Goal: Task Accomplishment & Management: Complete application form

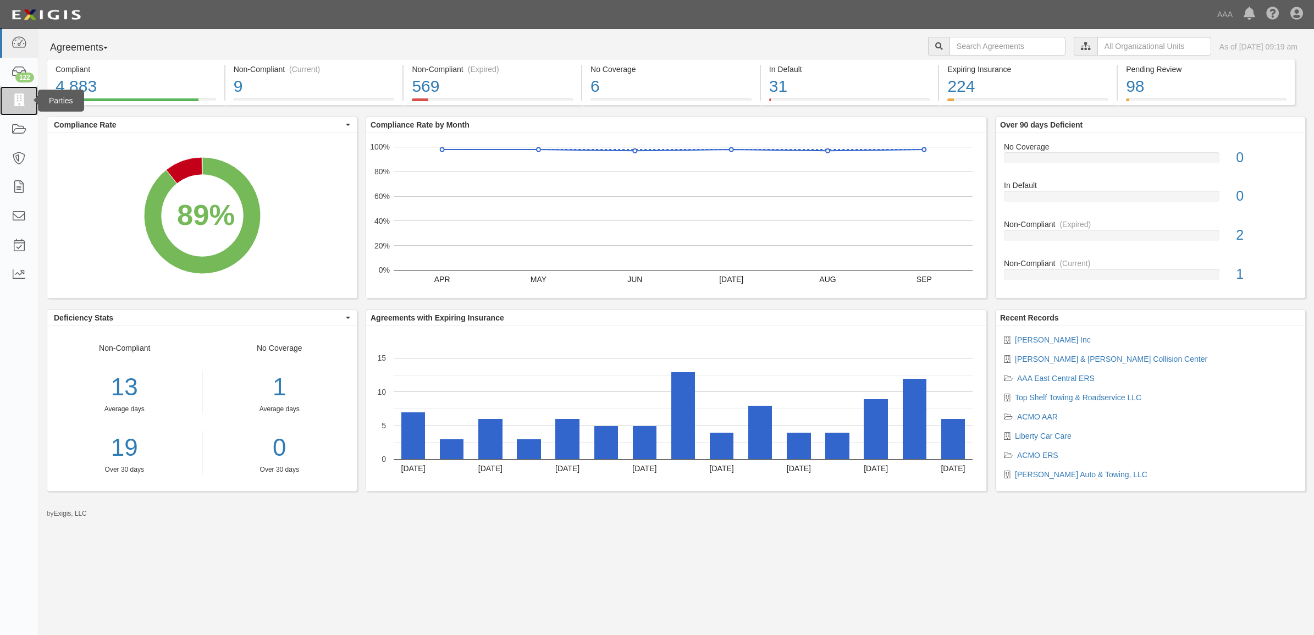
click at [21, 100] on icon at bounding box center [18, 101] width 15 height 13
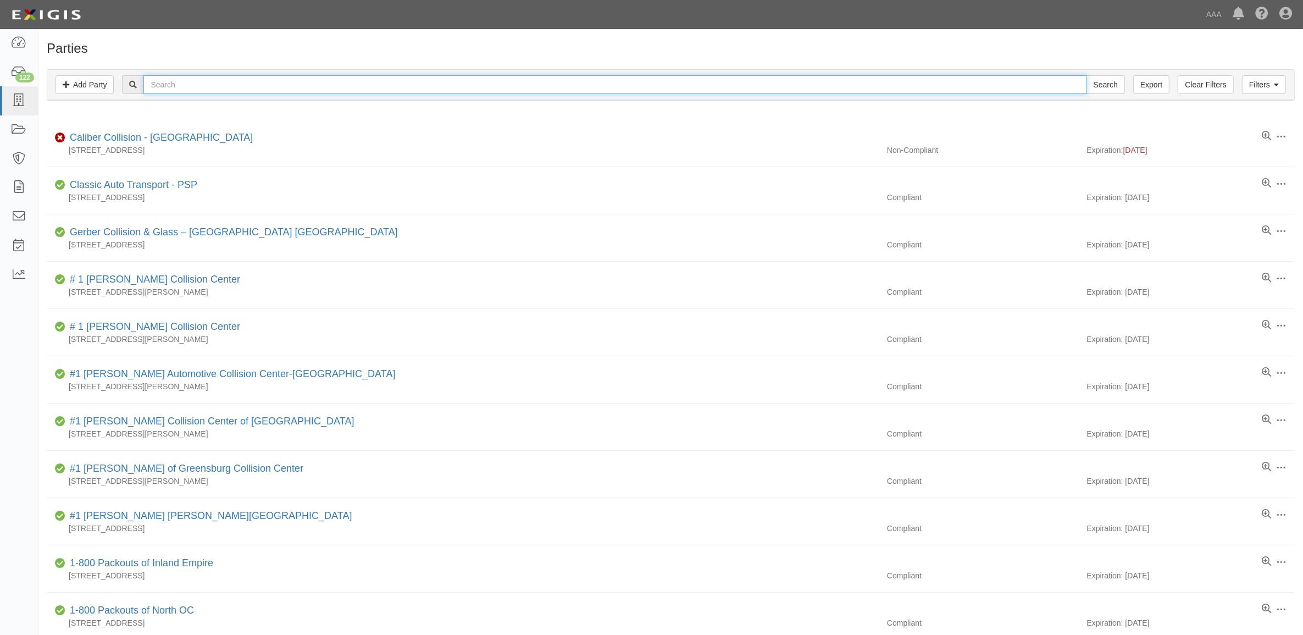
click at [345, 92] on input "text" at bounding box center [614, 84] width 943 height 19
paste input "23242"
type input "23242"
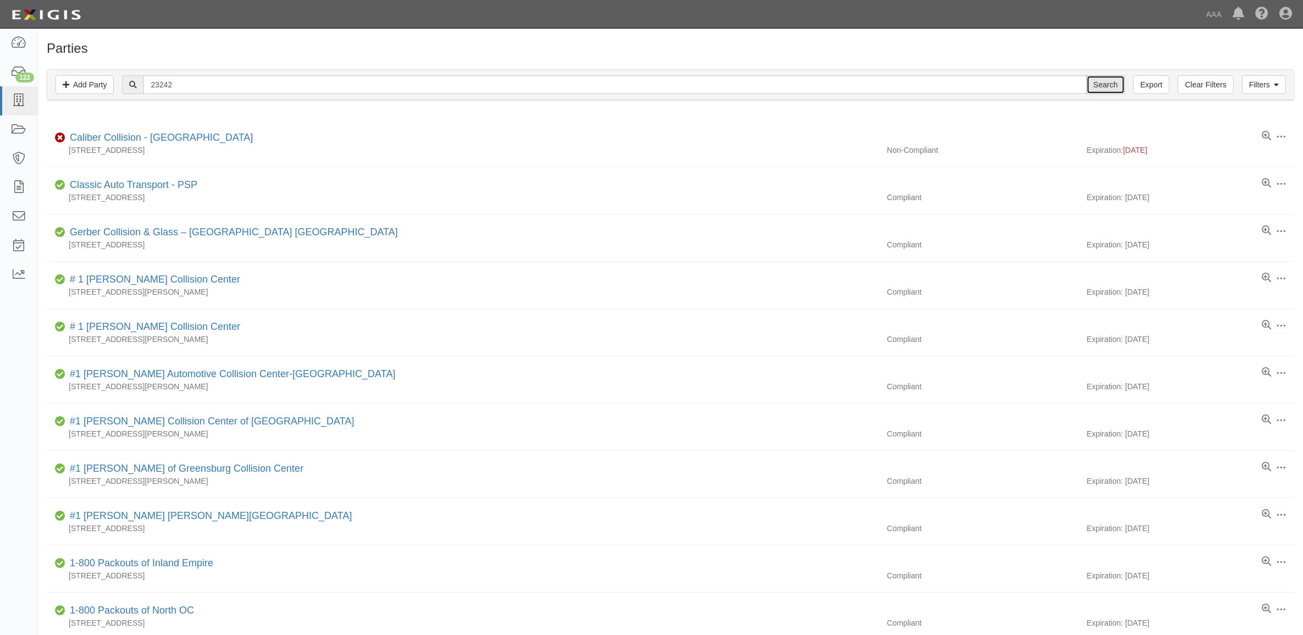
click at [1107, 85] on input "Search" at bounding box center [1106, 84] width 38 height 19
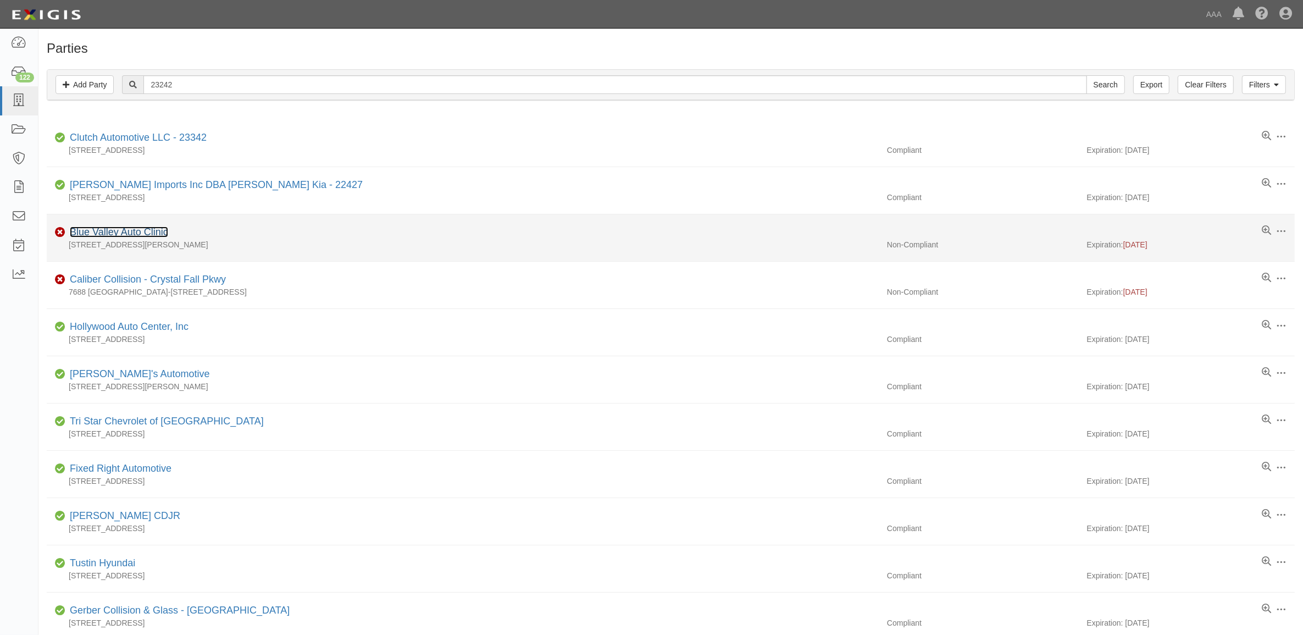
click at [143, 234] on link "Blue Valley Auto Clinic" at bounding box center [119, 231] width 98 height 11
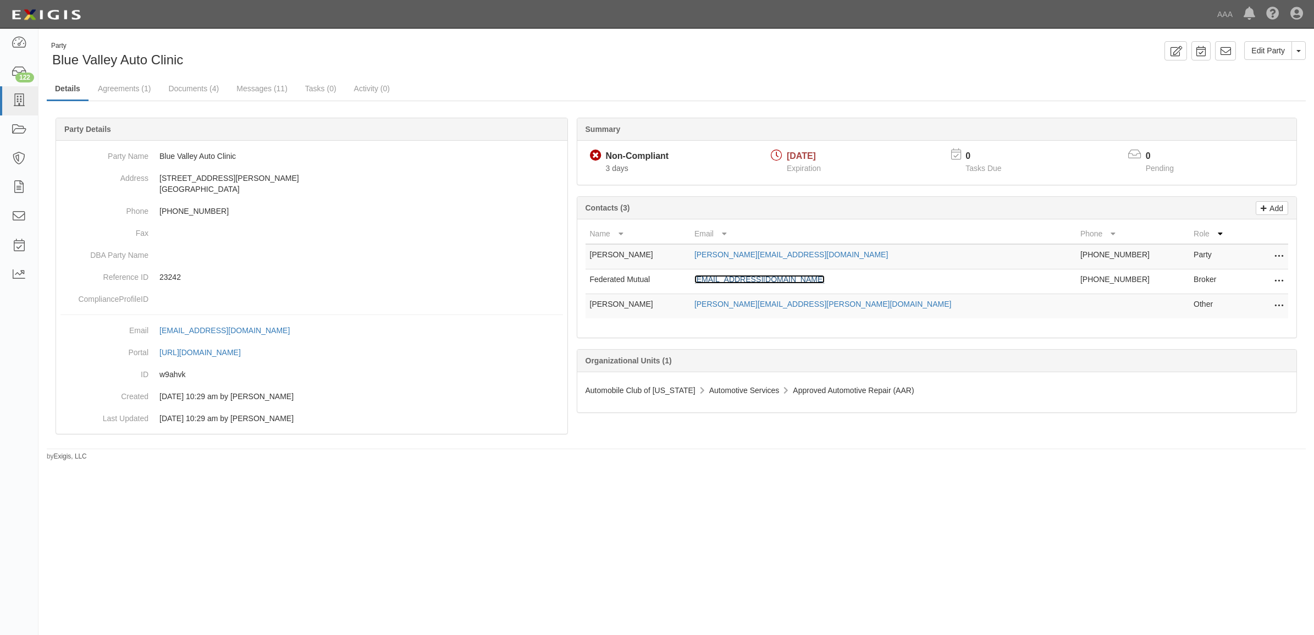
click at [789, 276] on link "clientcontactcenter@fedins.com" at bounding box center [759, 279] width 130 height 9
drag, startPoint x: 198, startPoint y: 91, endPoint x: 227, endPoint y: 95, distance: 28.8
click at [198, 91] on link "Documents (4)" at bounding box center [193, 89] width 67 height 24
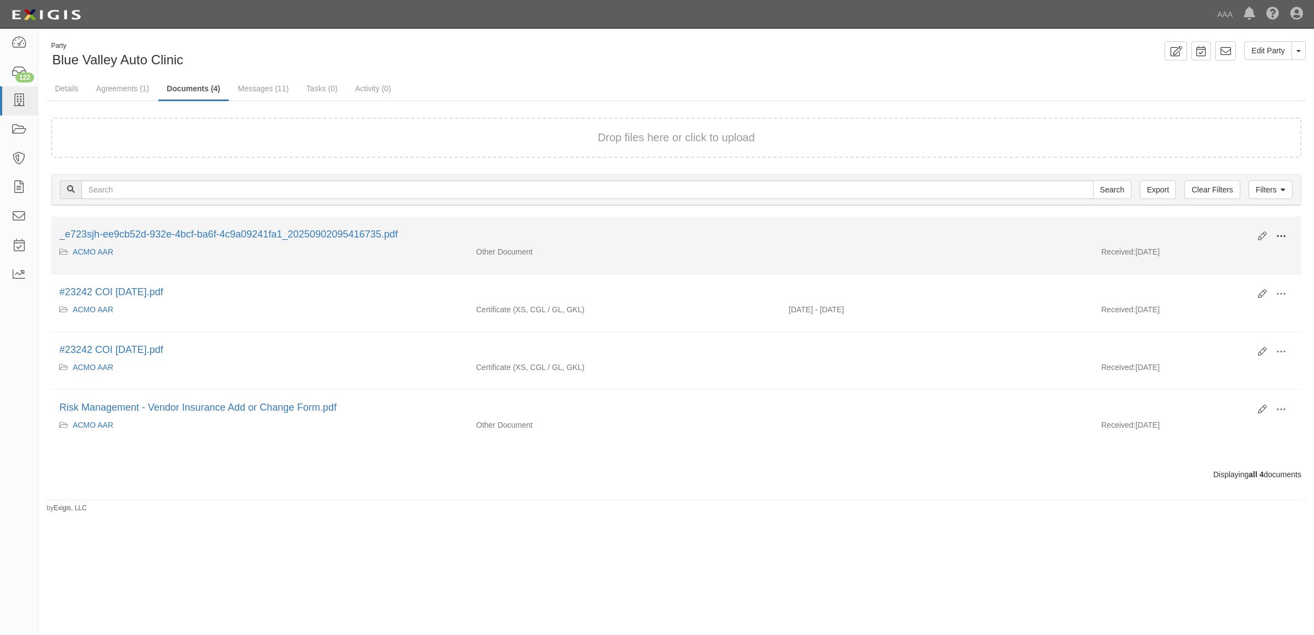
drag, startPoint x: 1275, startPoint y: 235, endPoint x: 1258, endPoint y: 247, distance: 21.3
click at [1271, 240] on button at bounding box center [1281, 237] width 24 height 19
click at [1245, 253] on link "View" at bounding box center [1227, 252] width 87 height 20
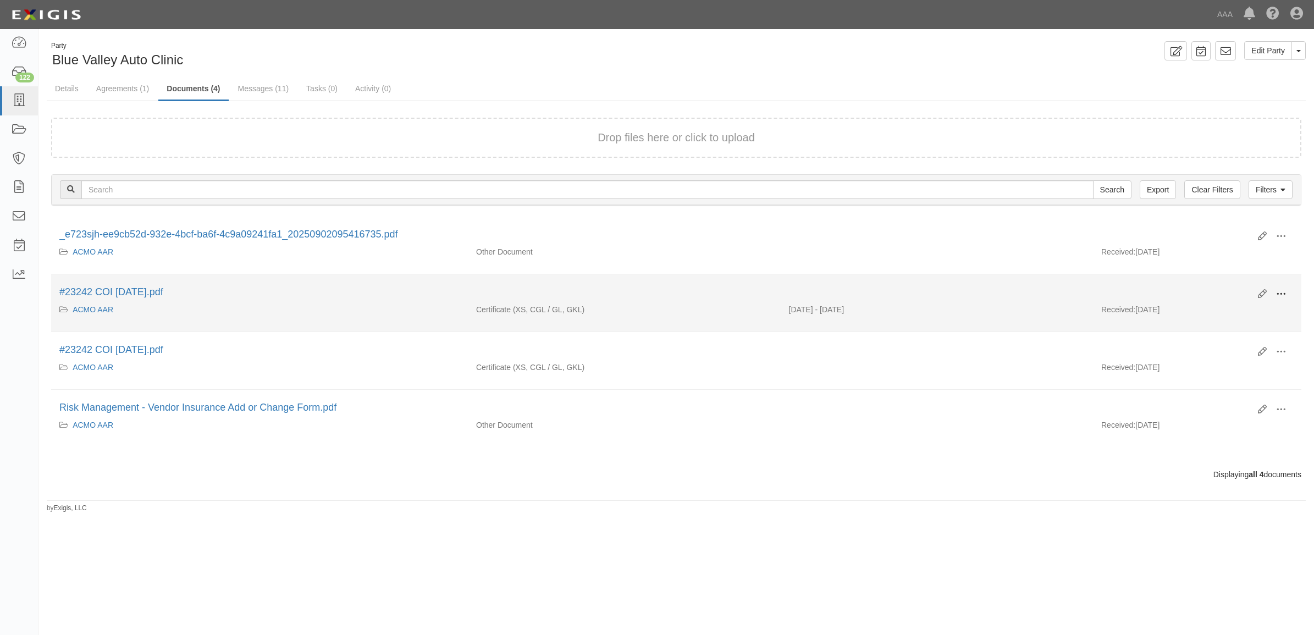
click at [1276, 295] on span at bounding box center [1281, 294] width 10 height 10
click at [1256, 309] on link "View" at bounding box center [1227, 310] width 87 height 20
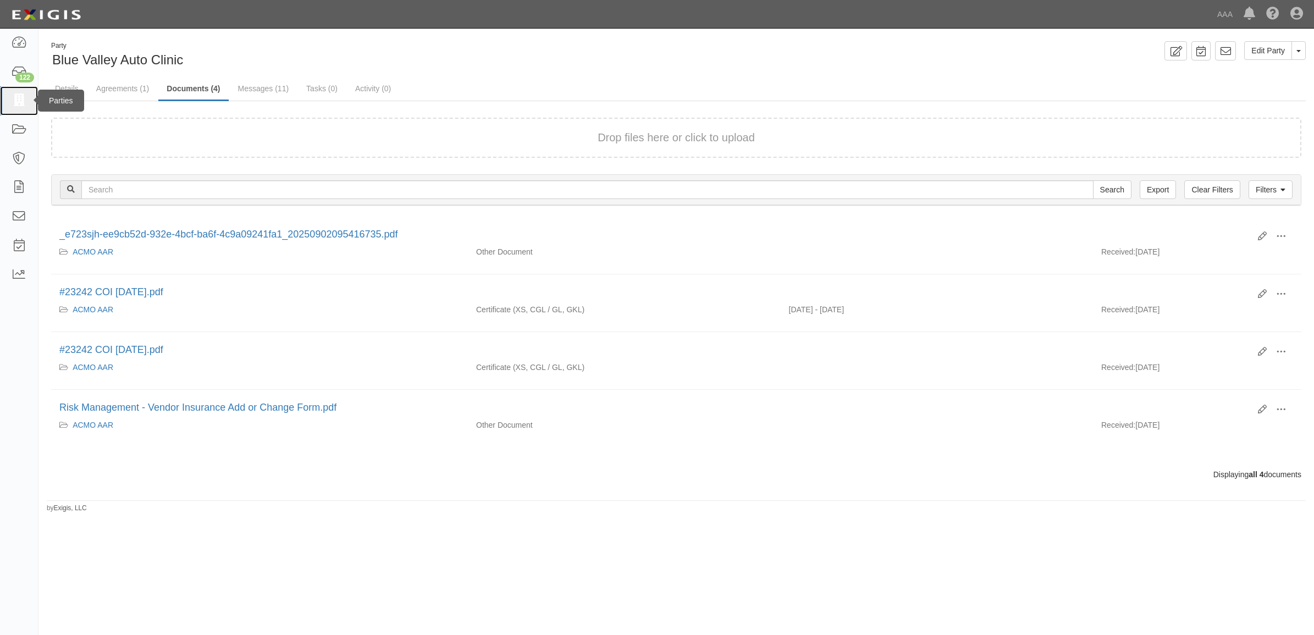
click at [21, 106] on icon at bounding box center [18, 101] width 15 height 13
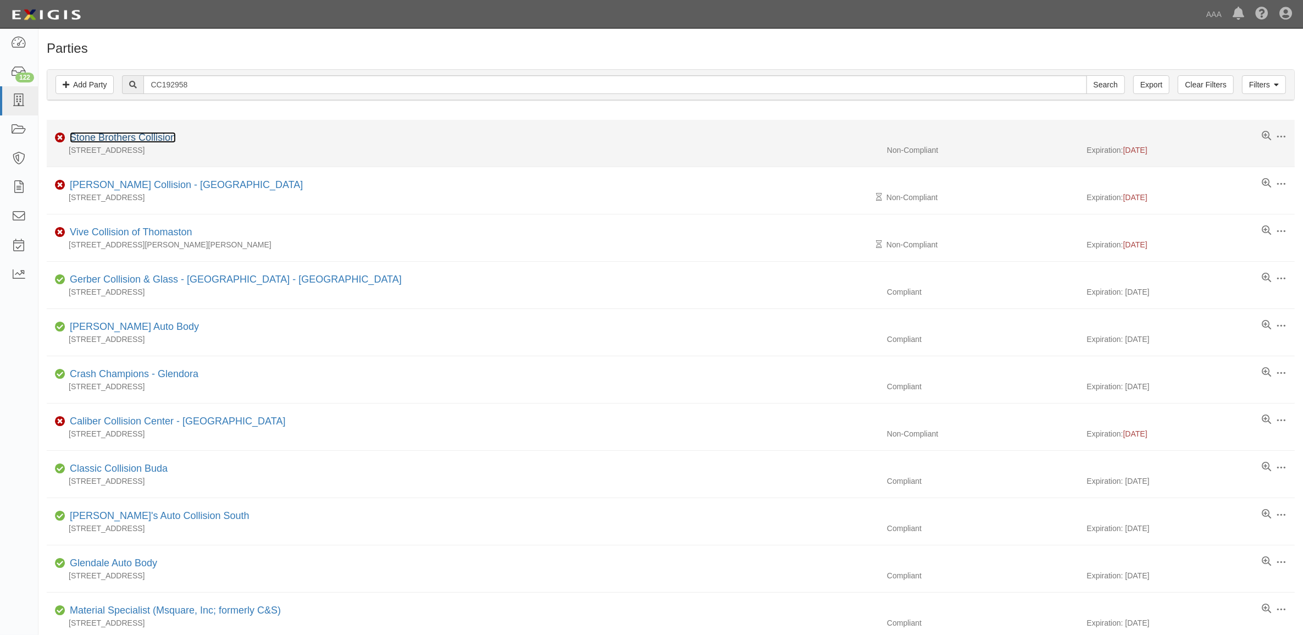
click at [157, 136] on link "Stone Brothers Collision" at bounding box center [123, 137] width 106 height 11
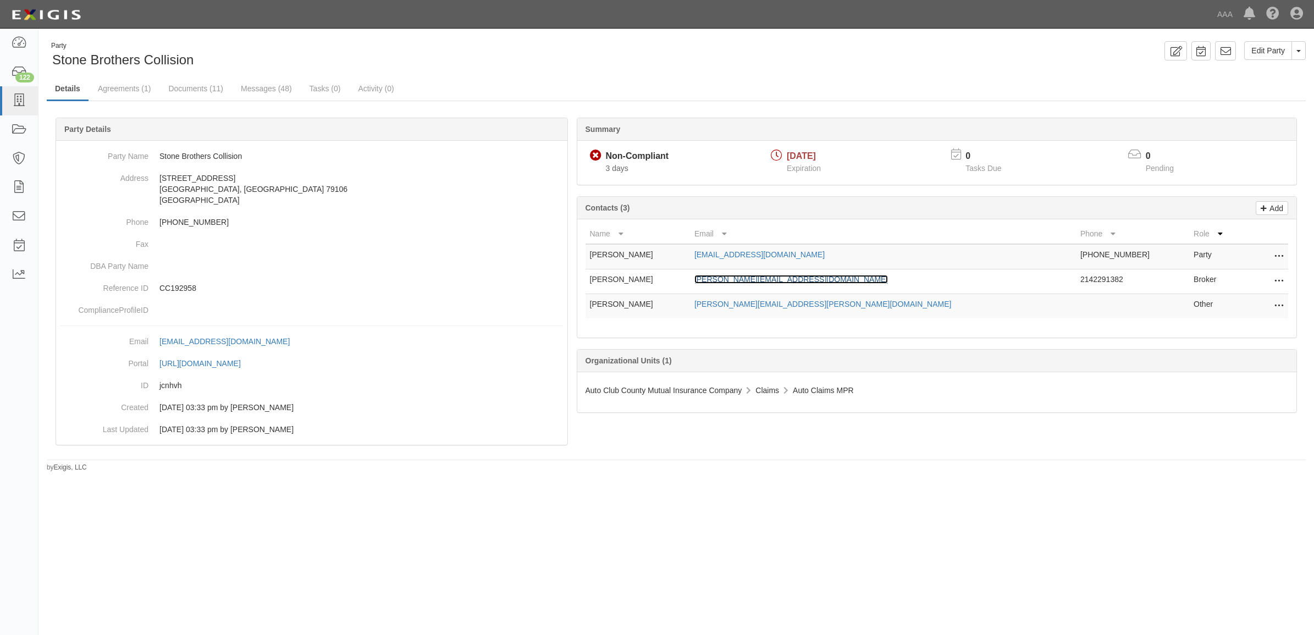
click at [822, 278] on link "[PERSON_NAME][EMAIL_ADDRESS][DOMAIN_NAME]" at bounding box center [790, 279] width 193 height 9
click at [223, 86] on link "Documents (11)" at bounding box center [195, 89] width 71 height 24
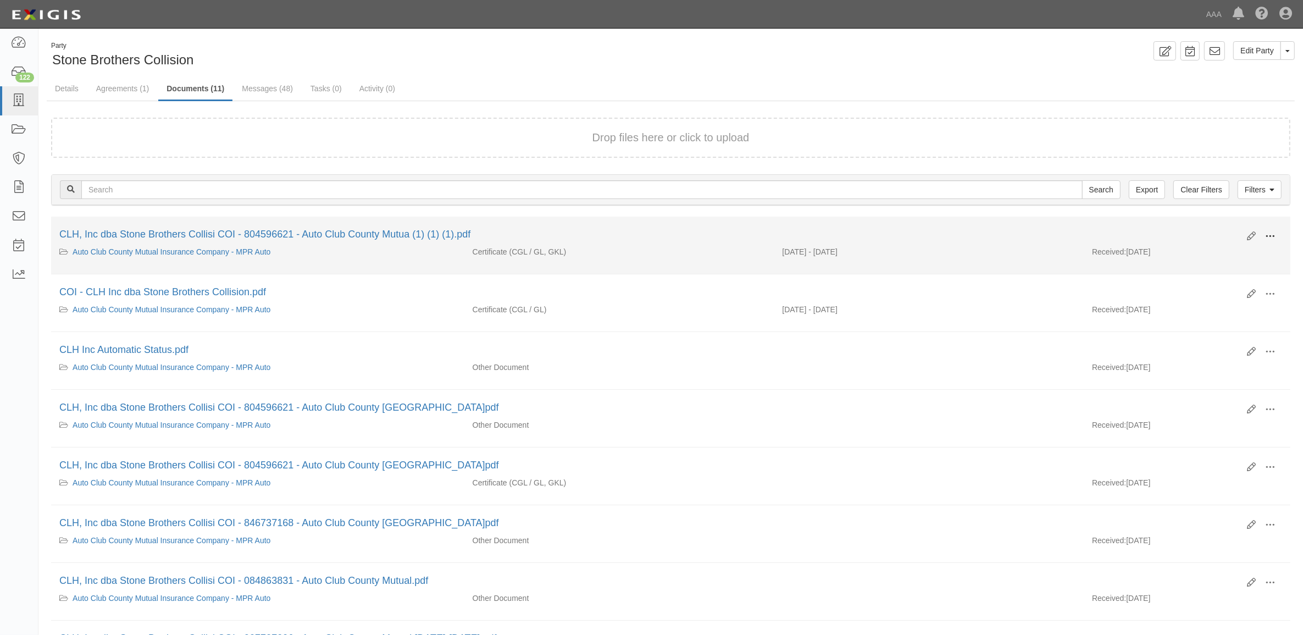
click at [1269, 235] on span at bounding box center [1270, 236] width 10 height 10
click at [1223, 259] on link "View" at bounding box center [1216, 252] width 87 height 20
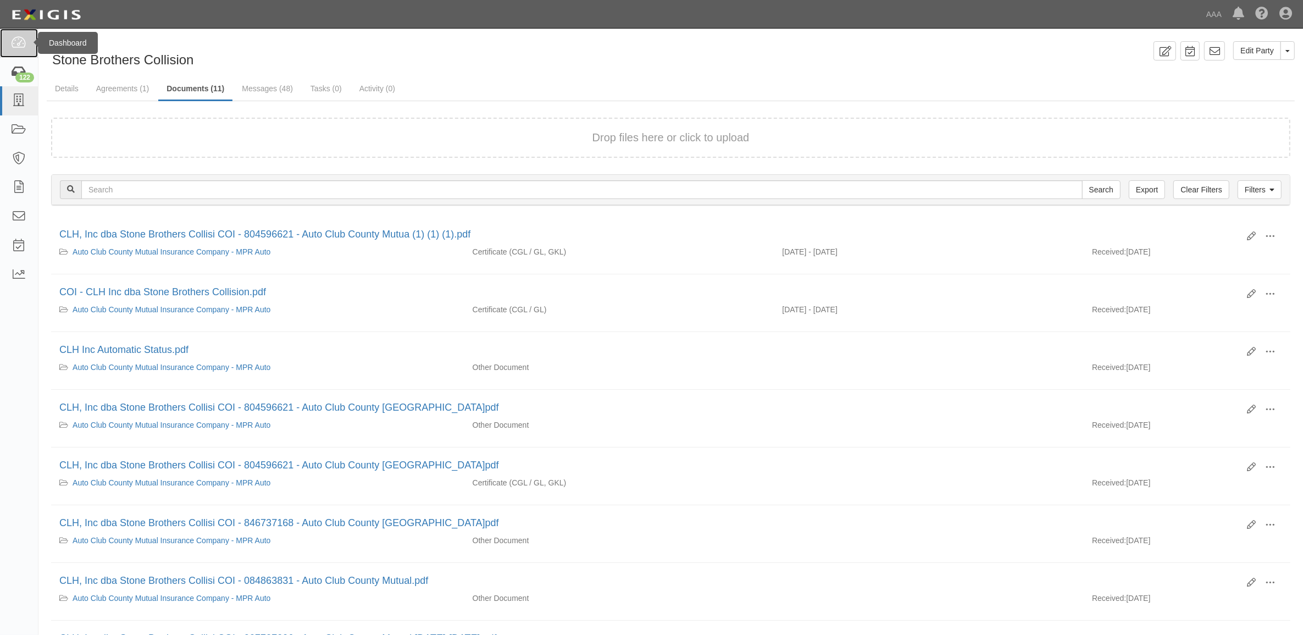
click at [26, 48] on link at bounding box center [19, 43] width 38 height 29
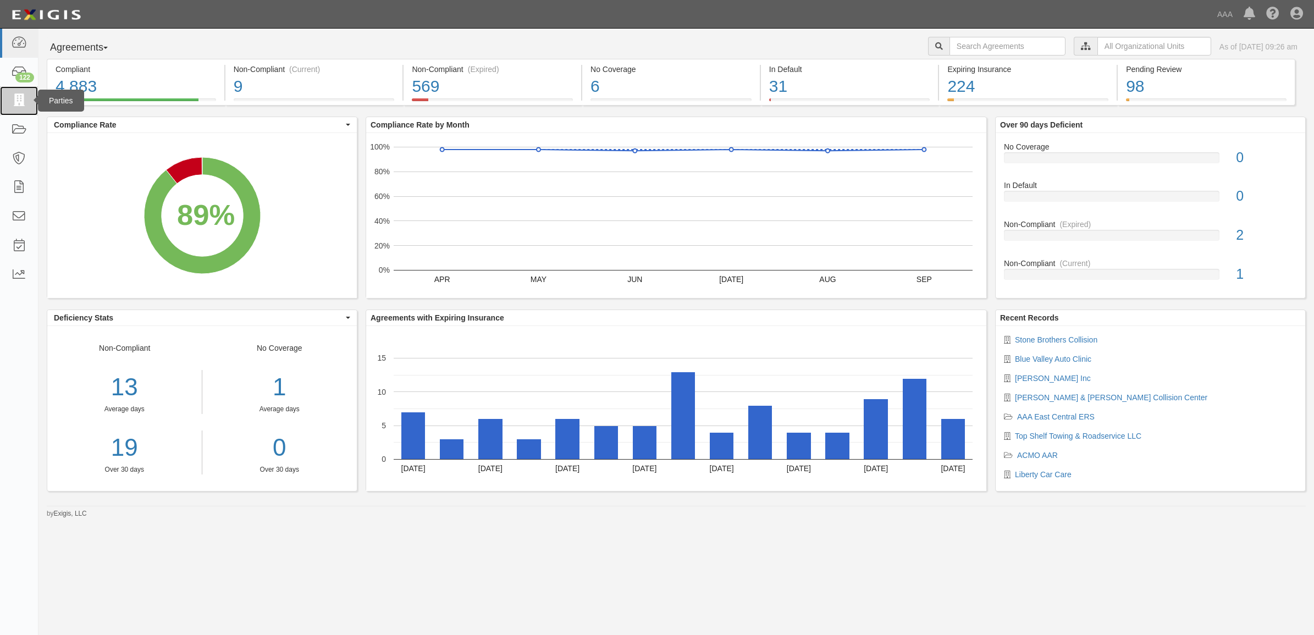
click at [14, 98] on icon at bounding box center [18, 101] width 15 height 13
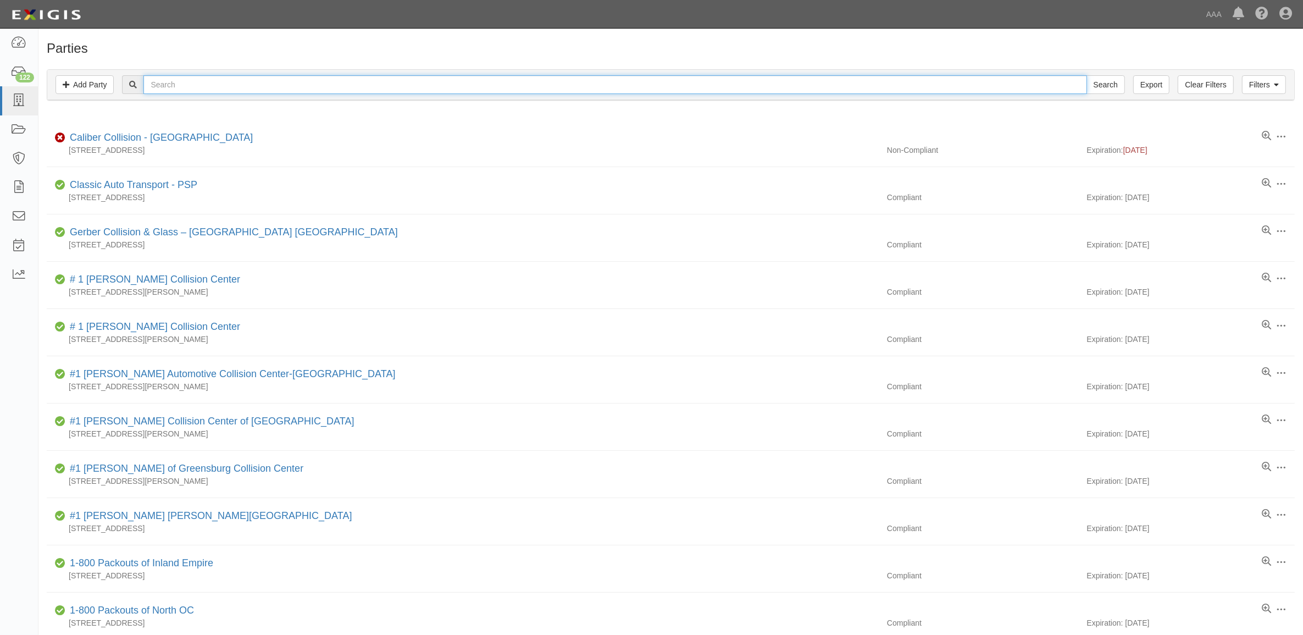
click at [247, 80] on input "text" at bounding box center [614, 84] width 943 height 19
type input "25165"
click at [1087, 75] on input "Search" at bounding box center [1106, 84] width 38 height 19
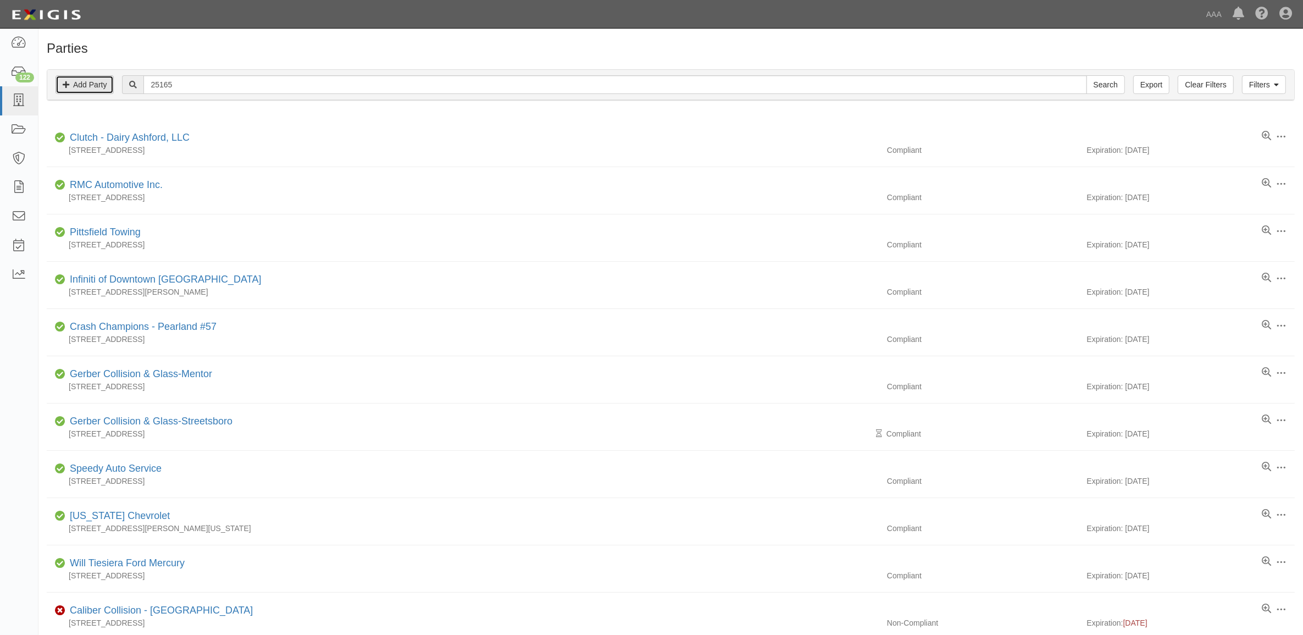
click at [97, 89] on link "Add Party" at bounding box center [85, 84] width 58 height 19
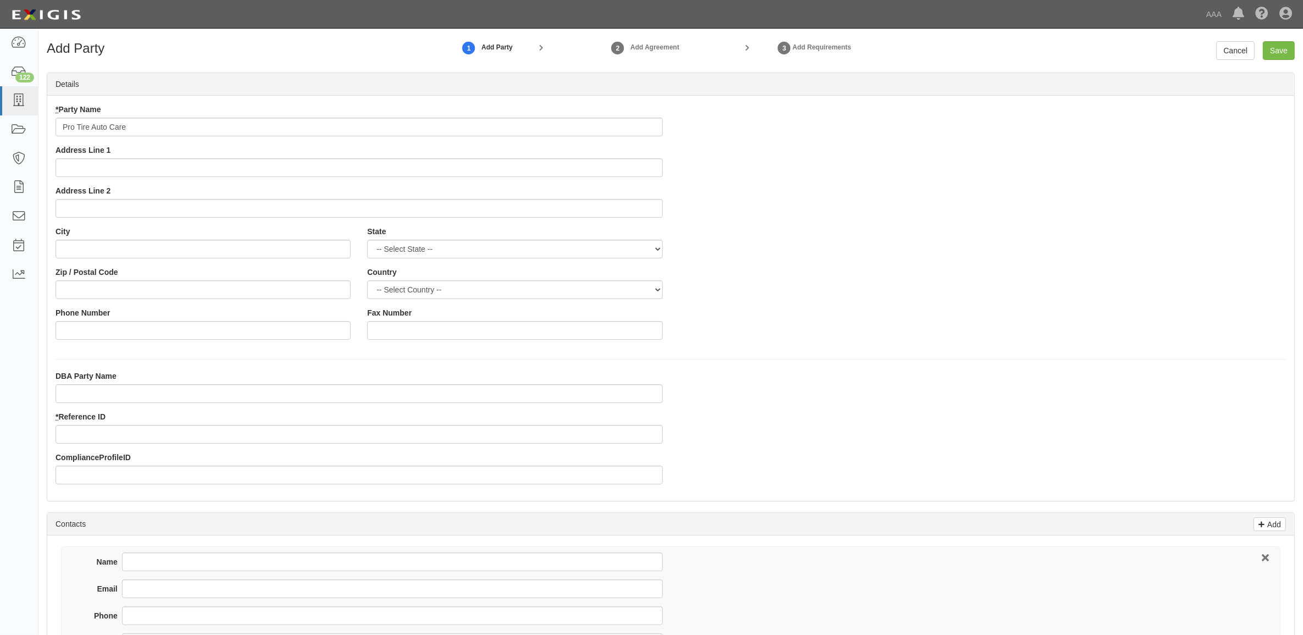
type input "Pro Tire Auto Care"
type input "500 Saint May St"
type input "L"
type input "Thibodaux"
select select "LA"
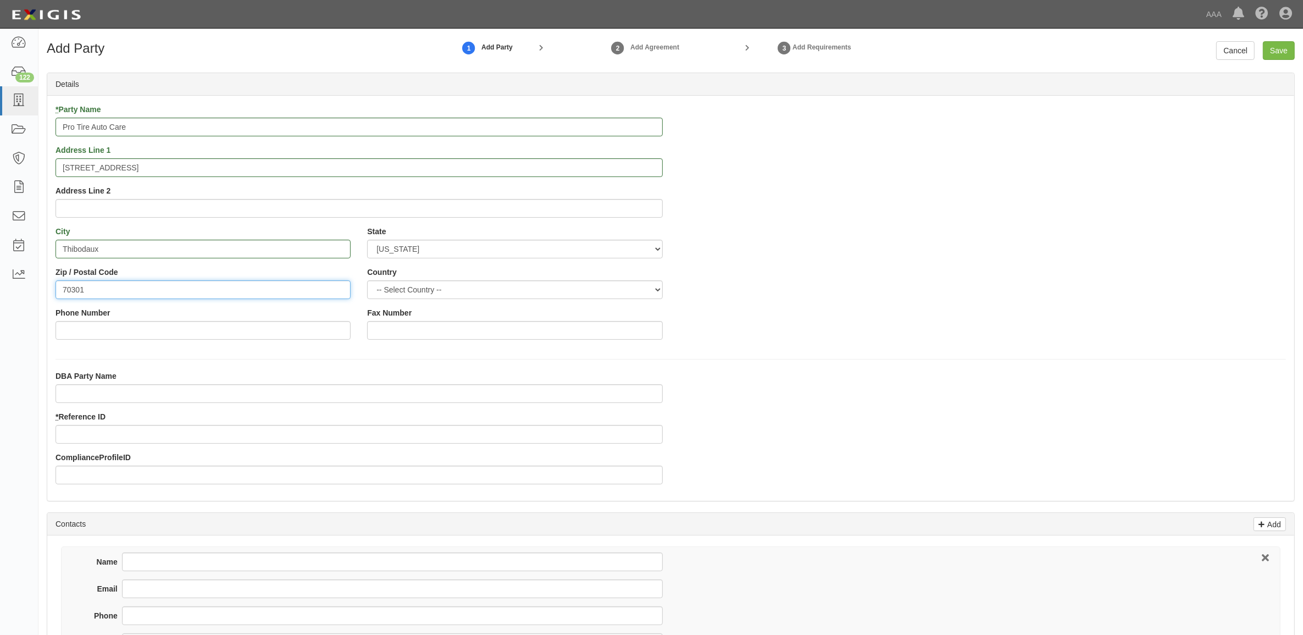
type input "70301"
type input "985-446-5324"
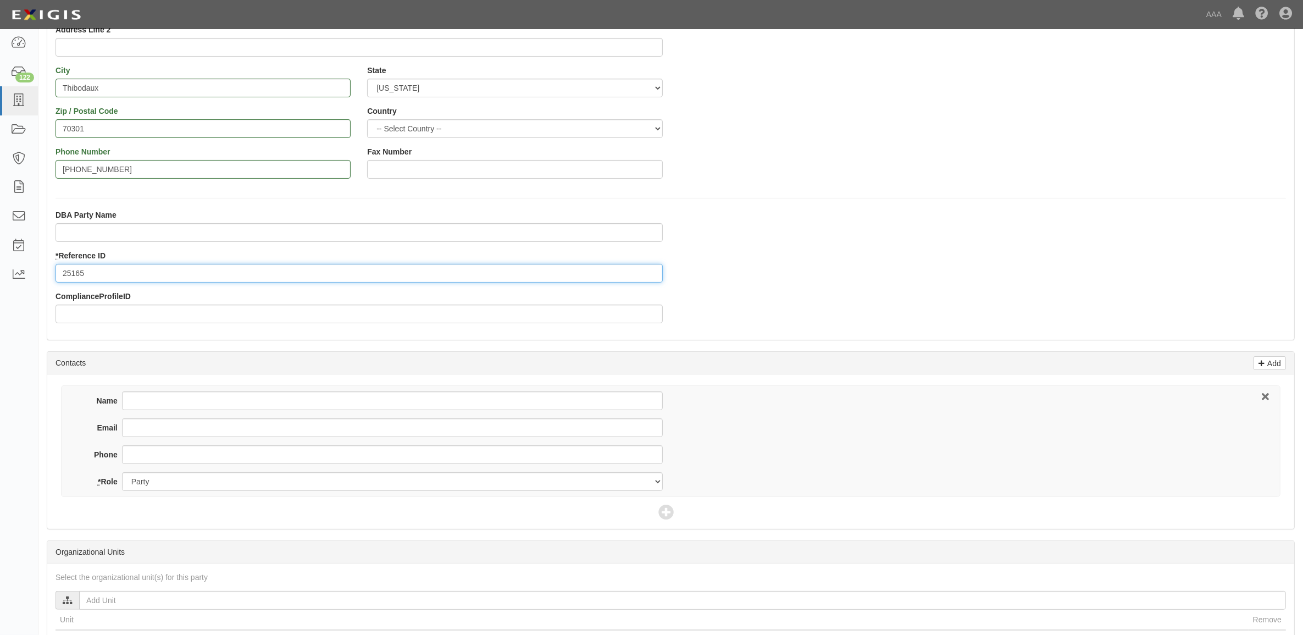
scroll to position [206, 0]
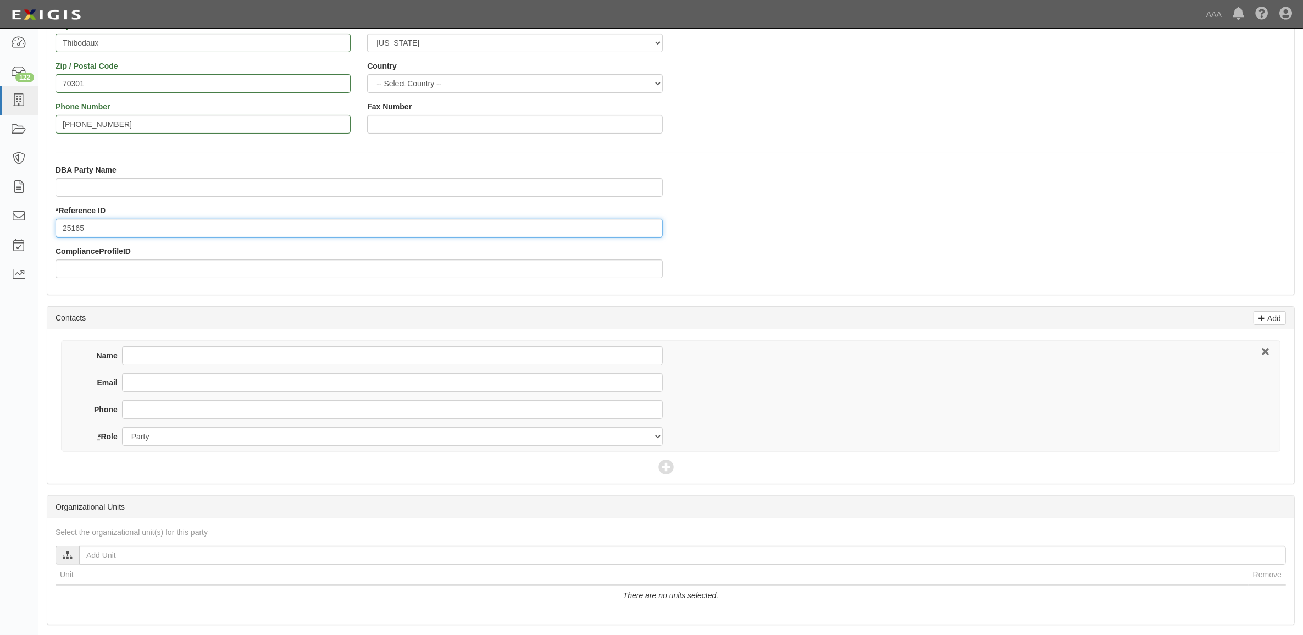
type input "25165"
click at [176, 368] on div "Name" at bounding box center [372, 359] width 582 height 27
click at [180, 359] on input "Name" at bounding box center [392, 355] width 541 height 19
type input "James Guillot"
type input "pro.tire.autocare@hotmail.com"
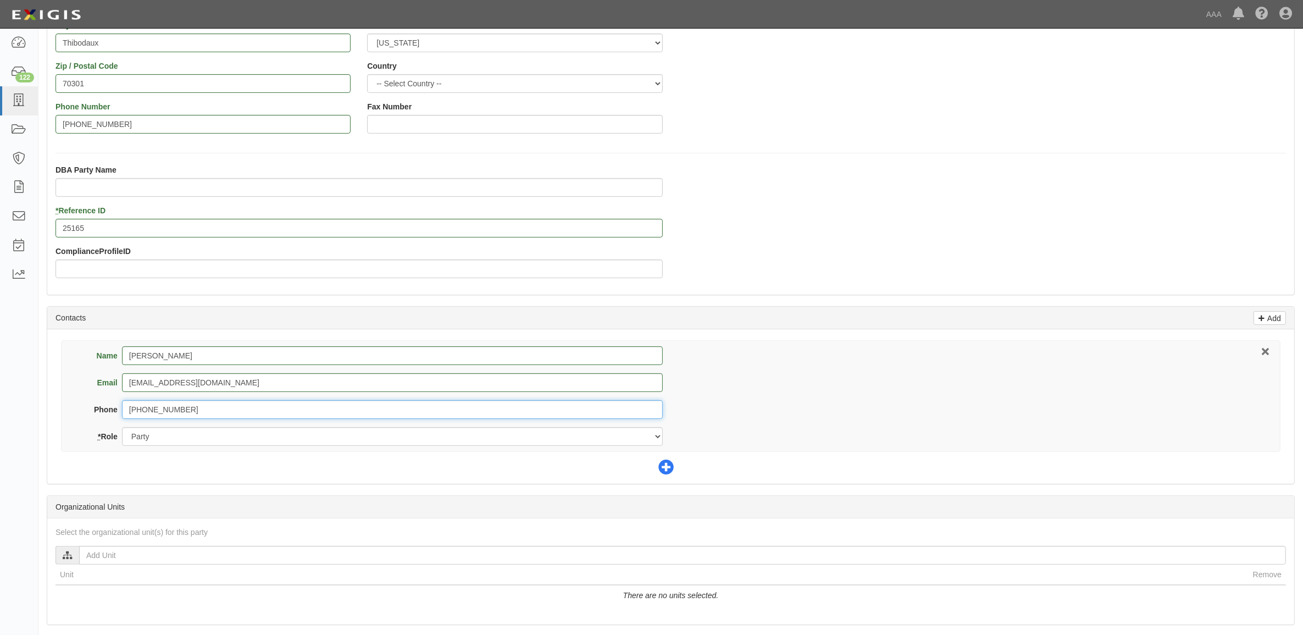
type input "985-446-5324"
click at [665, 472] on icon at bounding box center [665, 467] width 15 height 15
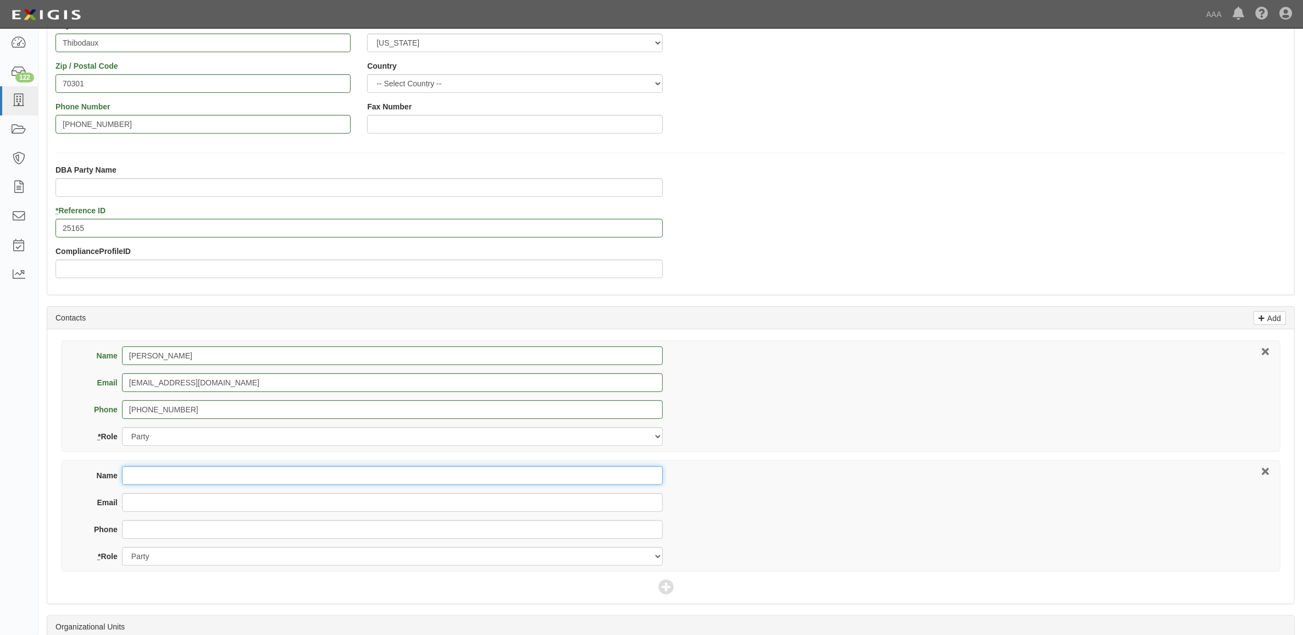
click at [124, 484] on input "Name" at bounding box center [392, 475] width 541 height 19
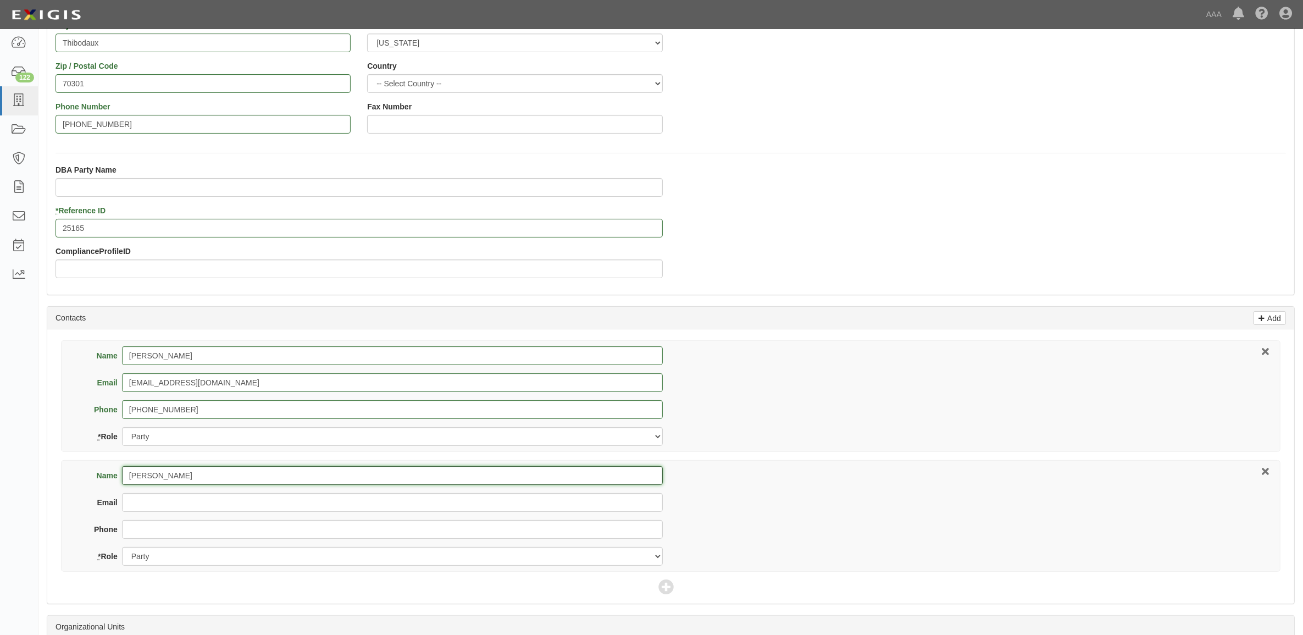
click at [218, 473] on input "Cerissa McCarty" at bounding box center [392, 475] width 541 height 19
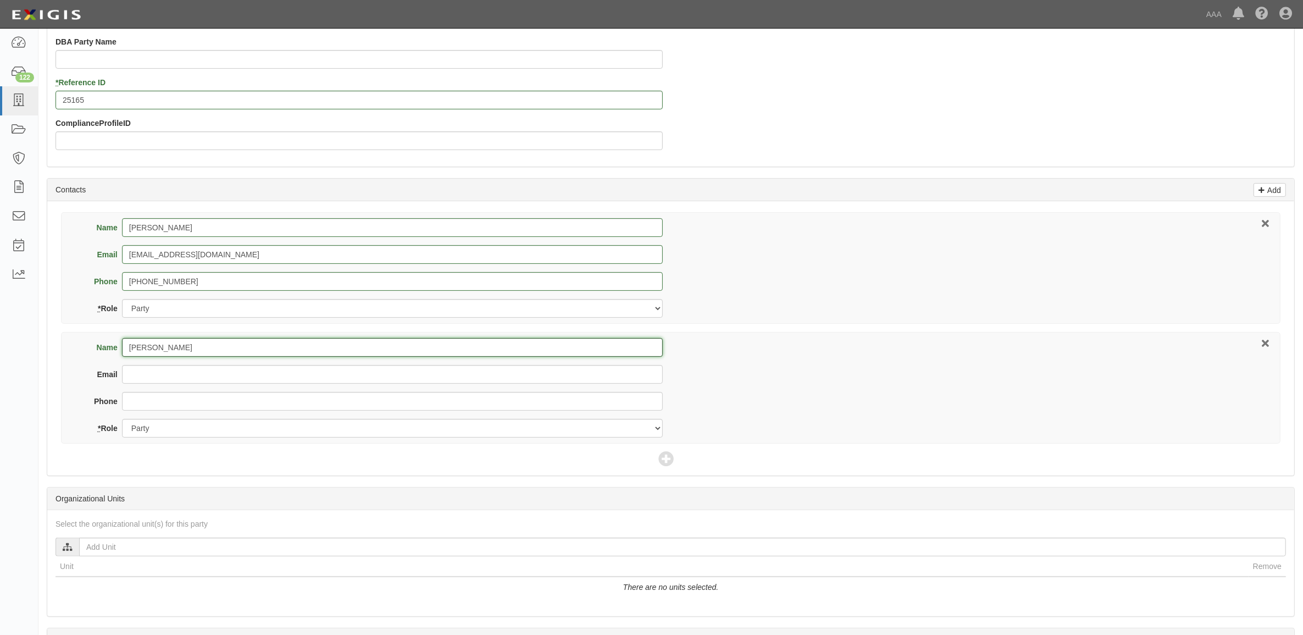
scroll to position [344, 0]
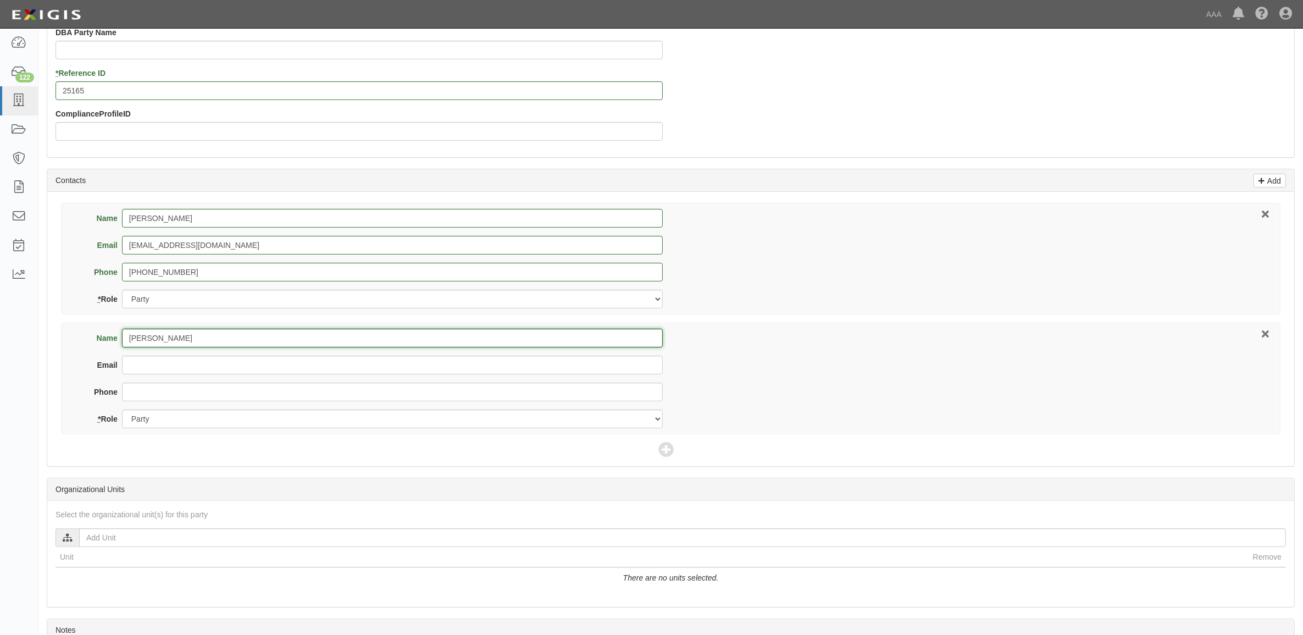
type input "Cerissa McCarthy"
click at [208, 365] on input "Email" at bounding box center [392, 365] width 541 height 19
type input "cerissa@bayouinsure.com"
type input "985-446-1664"
click at [217, 424] on select "Party Broker Other" at bounding box center [392, 418] width 541 height 19
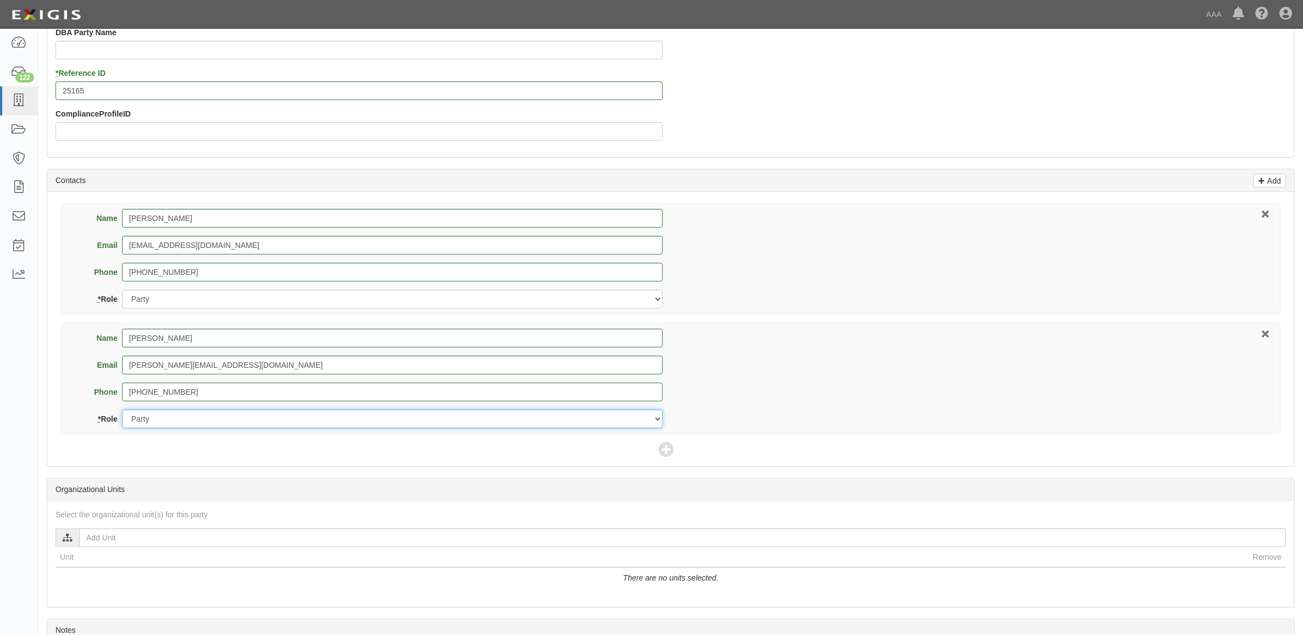
select select "Broker"
click at [122, 411] on select "Party Broker Other" at bounding box center [392, 418] width 541 height 19
click at [674, 455] on span at bounding box center [670, 449] width 25 height 15
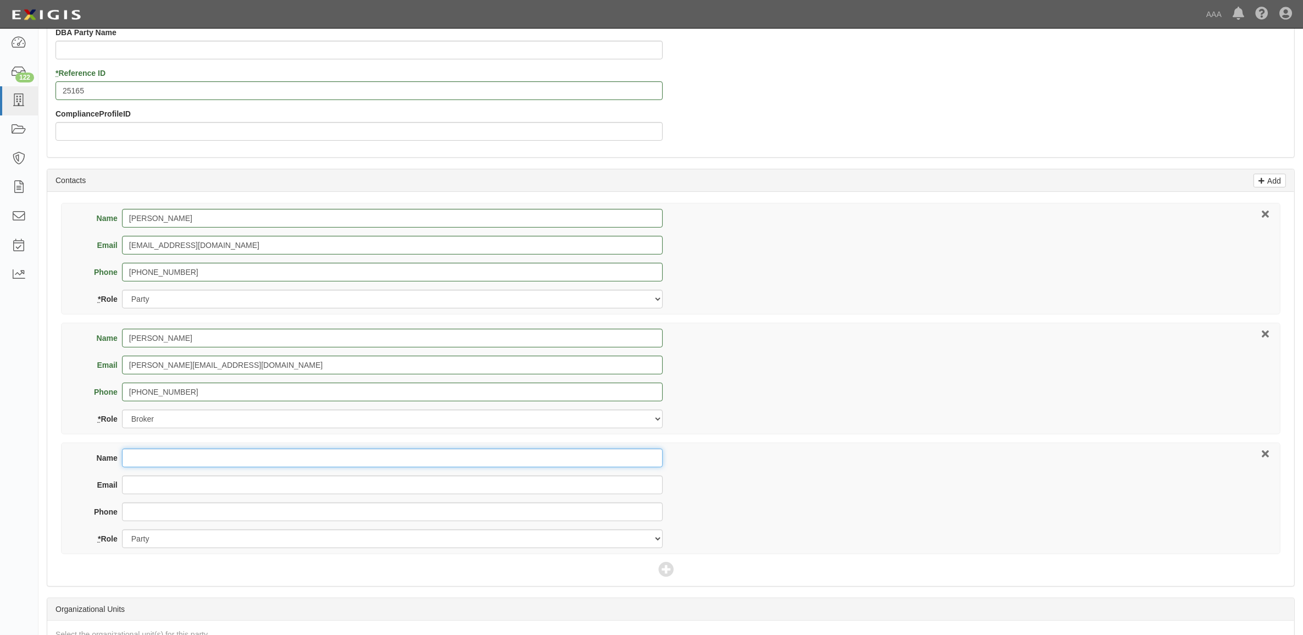
click at [308, 459] on input "Name" at bounding box center [392, 457] width 541 height 19
type input "Greg Flick"
type input "flick.greg@ace.aaa.com"
click at [628, 539] on select "Party Broker Other" at bounding box center [392, 538] width 541 height 19
select select "Other"
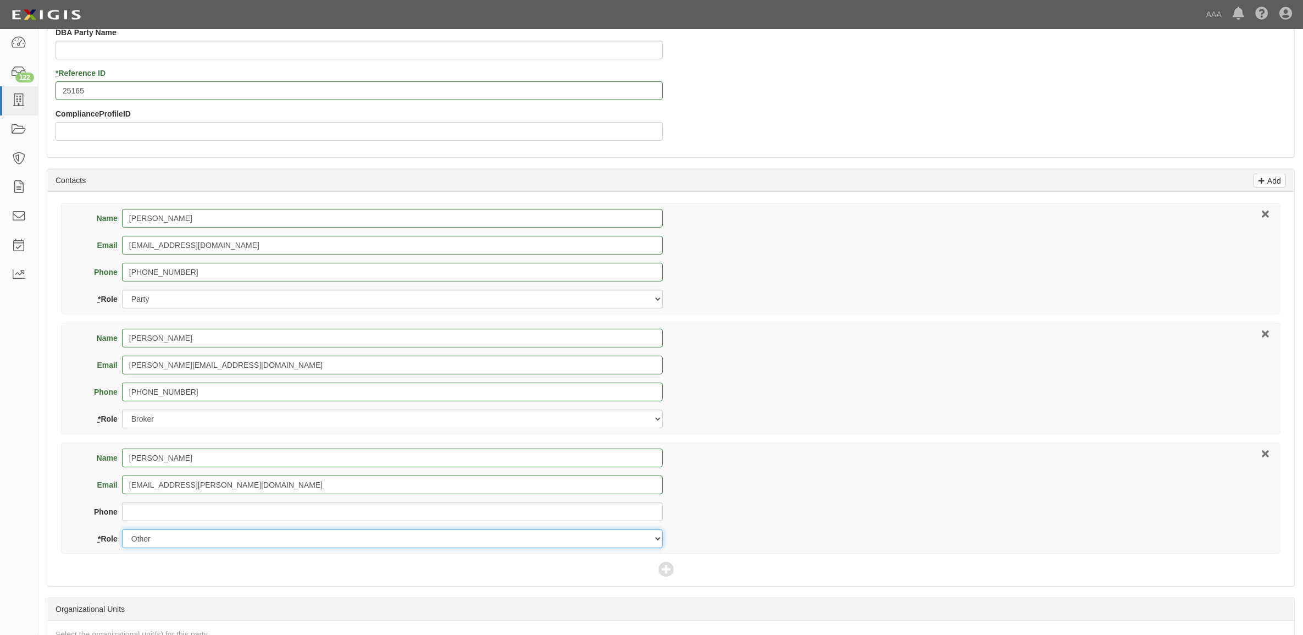
click at [122, 530] on select "Party Broker Other" at bounding box center [392, 538] width 541 height 19
click at [795, 496] on div "Name Greg Flick Email flick.greg@ace.aaa.com Phone * Role Party Broker Other" at bounding box center [671, 498] width 1220 height 112
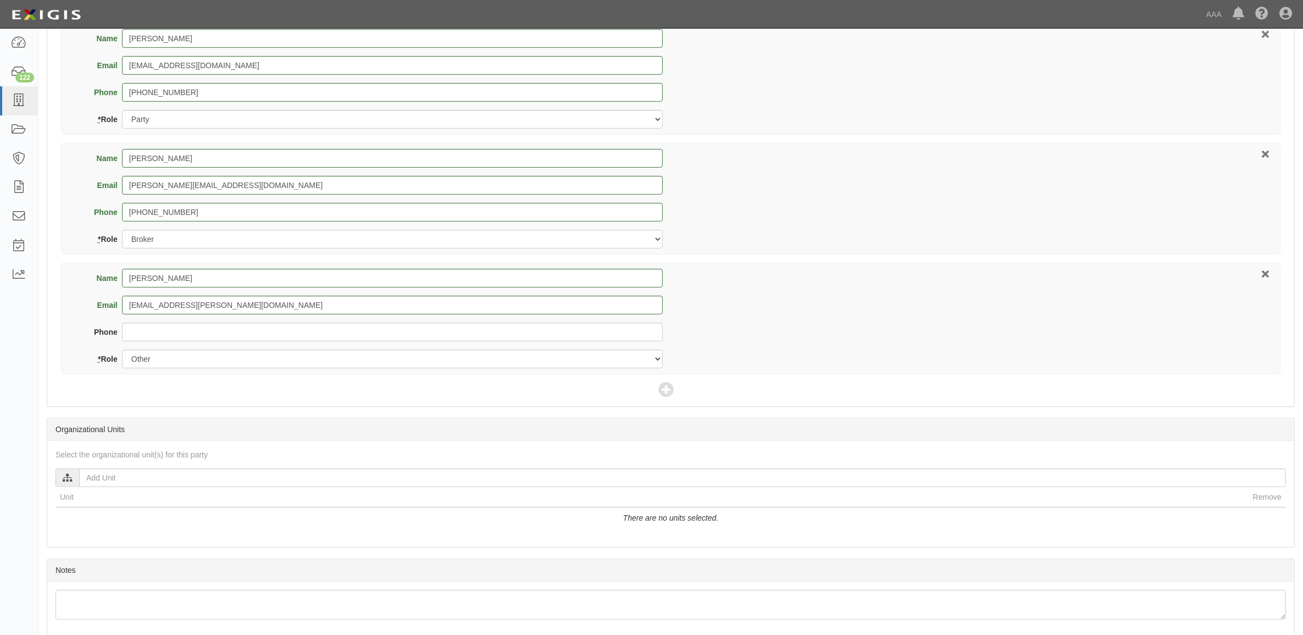
scroll to position [550, 0]
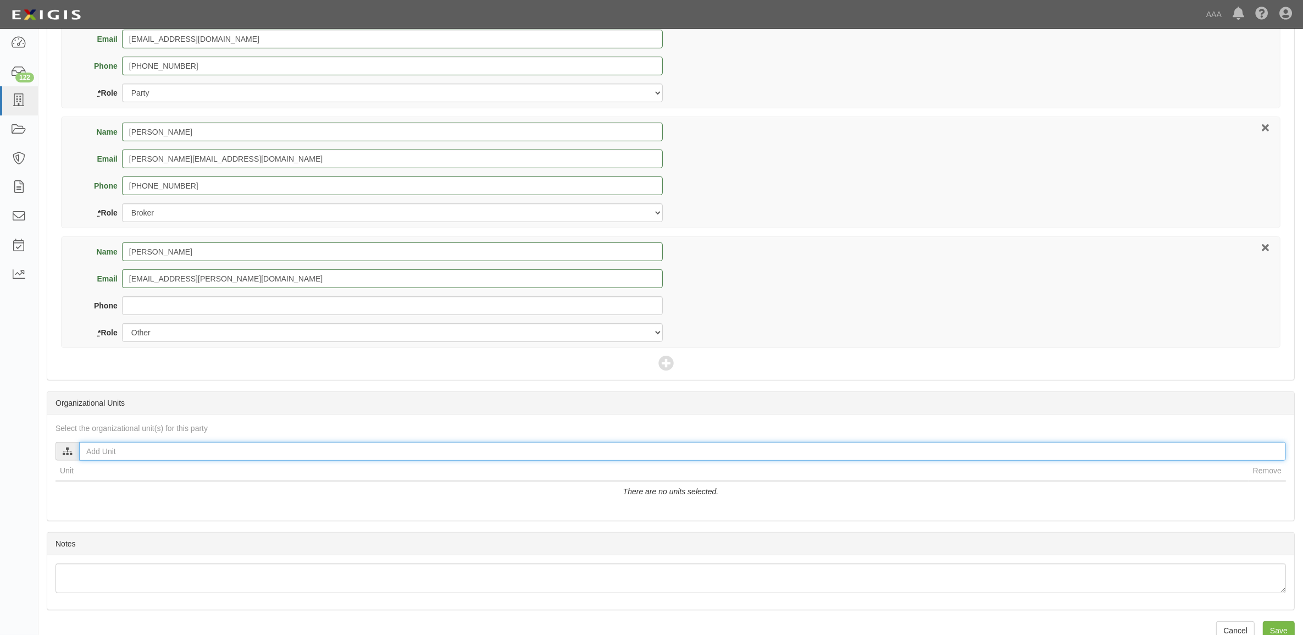
click at [513, 454] on input "text" at bounding box center [682, 451] width 1207 height 19
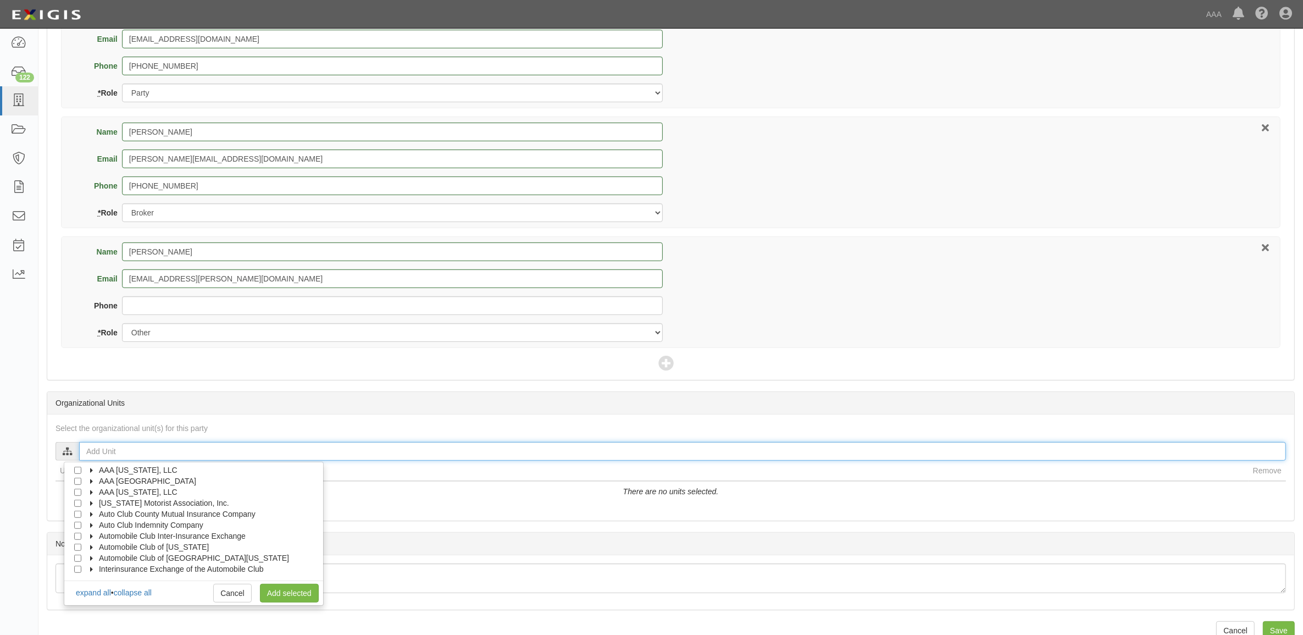
scroll to position [44, 0]
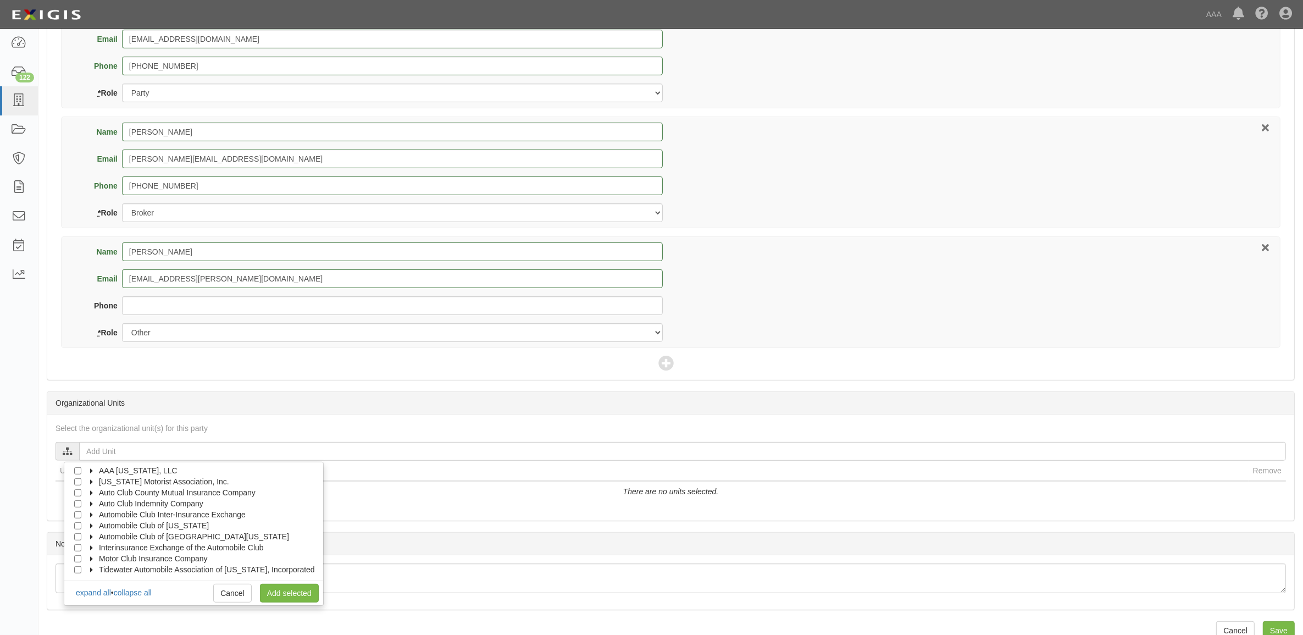
click at [113, 525] on span "Automobile Club of [US_STATE]" at bounding box center [154, 525] width 110 height 9
click at [127, 539] on span "Automotive Services" at bounding box center [144, 536] width 70 height 9
click at [102, 558] on div at bounding box center [100, 557] width 10 height 7
click at [99, 558] on input "Approved Automotive Repair (AAR)" at bounding box center [97, 558] width 7 height 7
checkbox input "true"
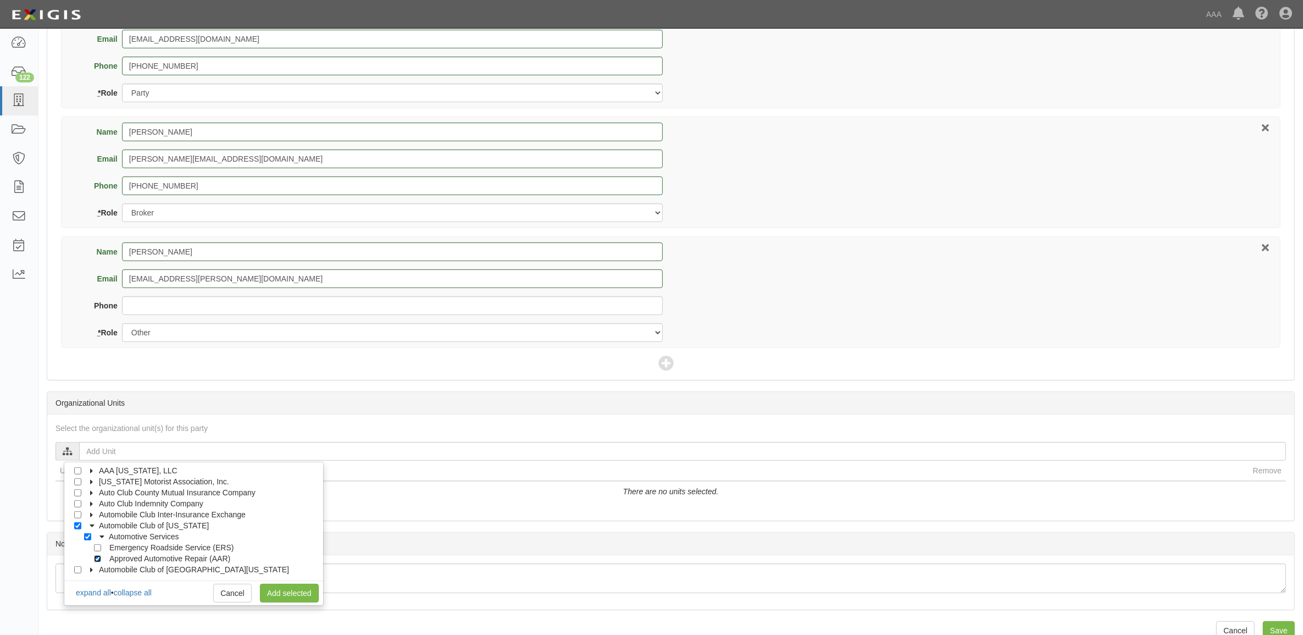
checkbox input "true"
click at [302, 597] on link "Add selected" at bounding box center [289, 593] width 59 height 19
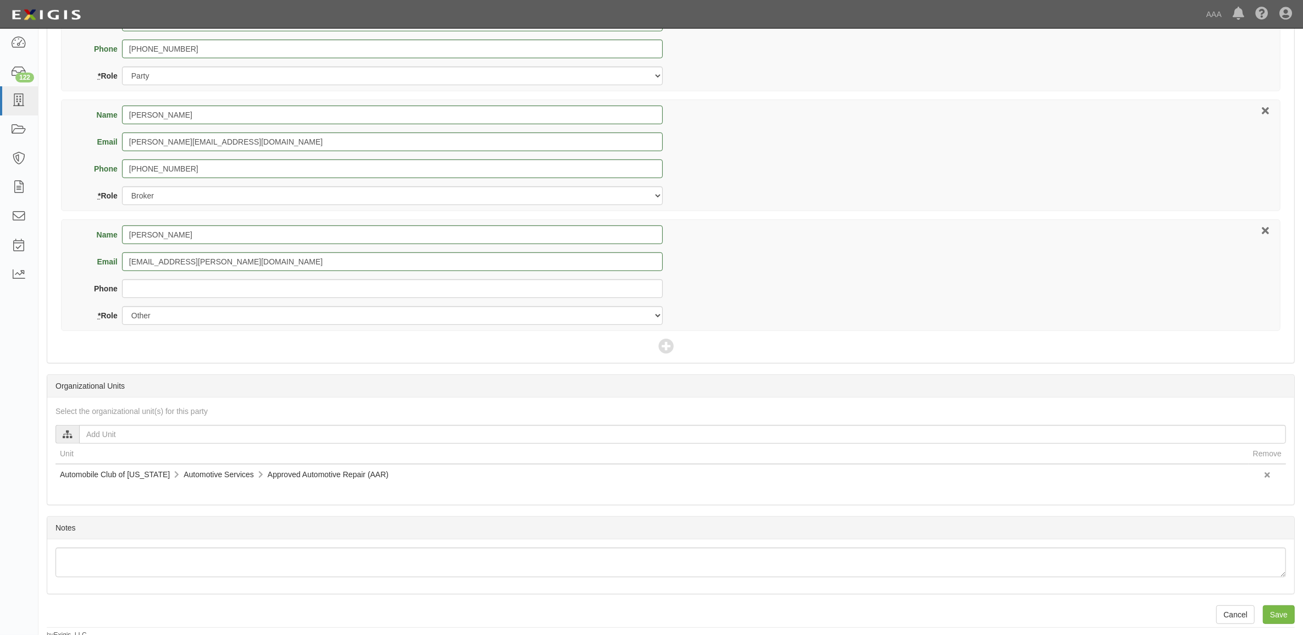
scroll to position [574, 0]
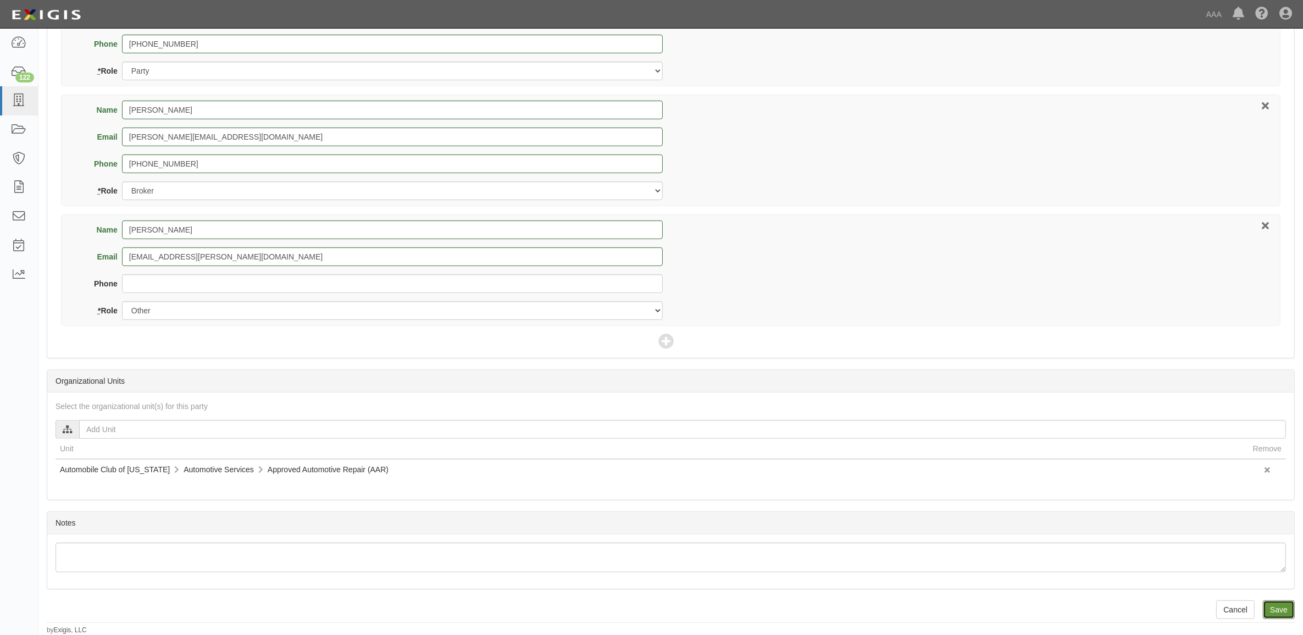
click at [1283, 611] on input "Save" at bounding box center [1279, 609] width 32 height 19
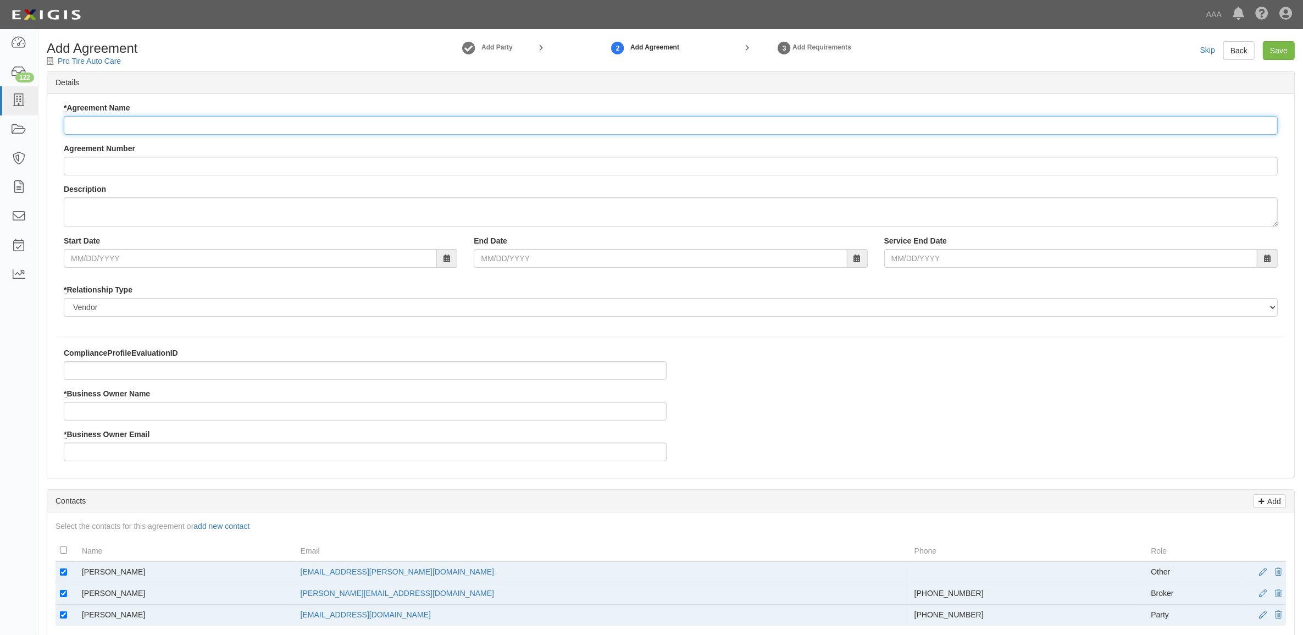
click at [145, 128] on input "* Agreement Name" at bounding box center [671, 125] width 1214 height 19
paste input "ACMO AAR"
type input "ACMO AAR"
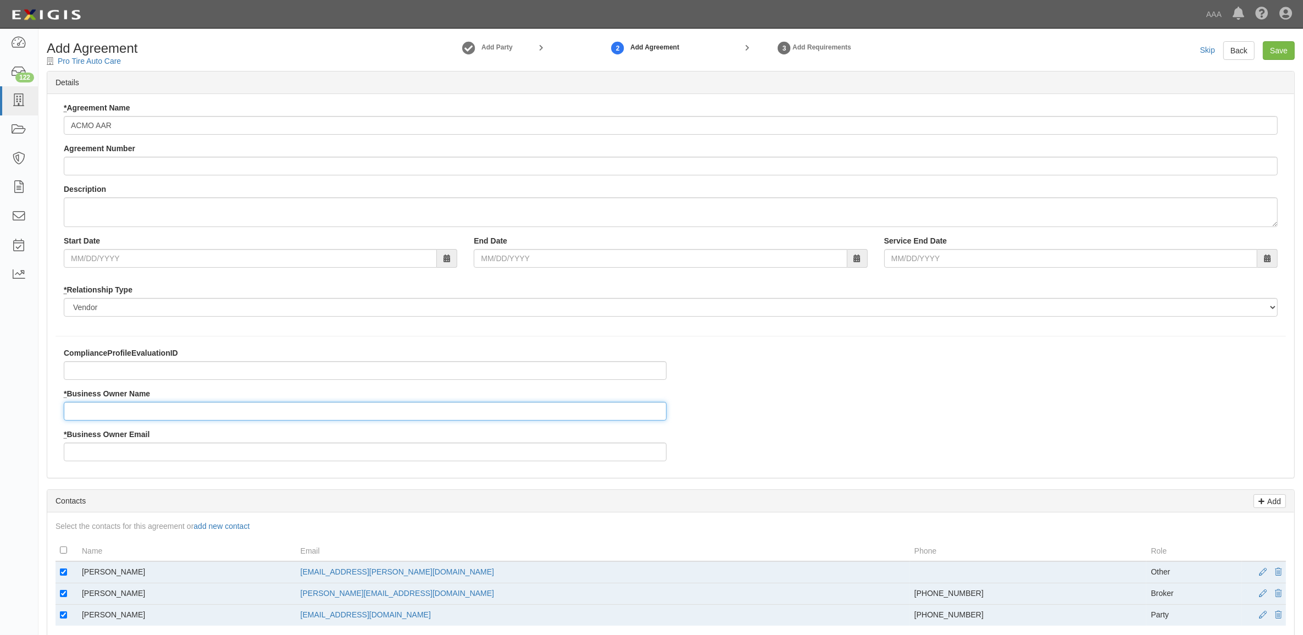
click at [117, 411] on input "* Business Owner Name" at bounding box center [365, 411] width 603 height 19
type input "Greg Flick"
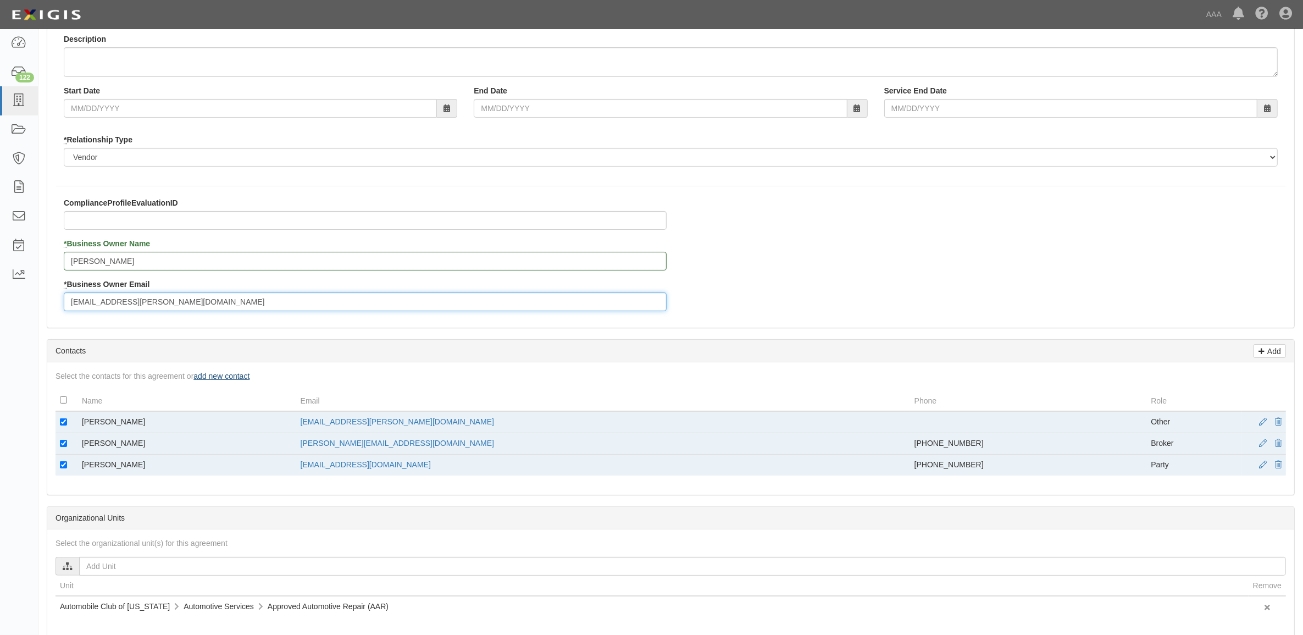
scroll to position [206, 0]
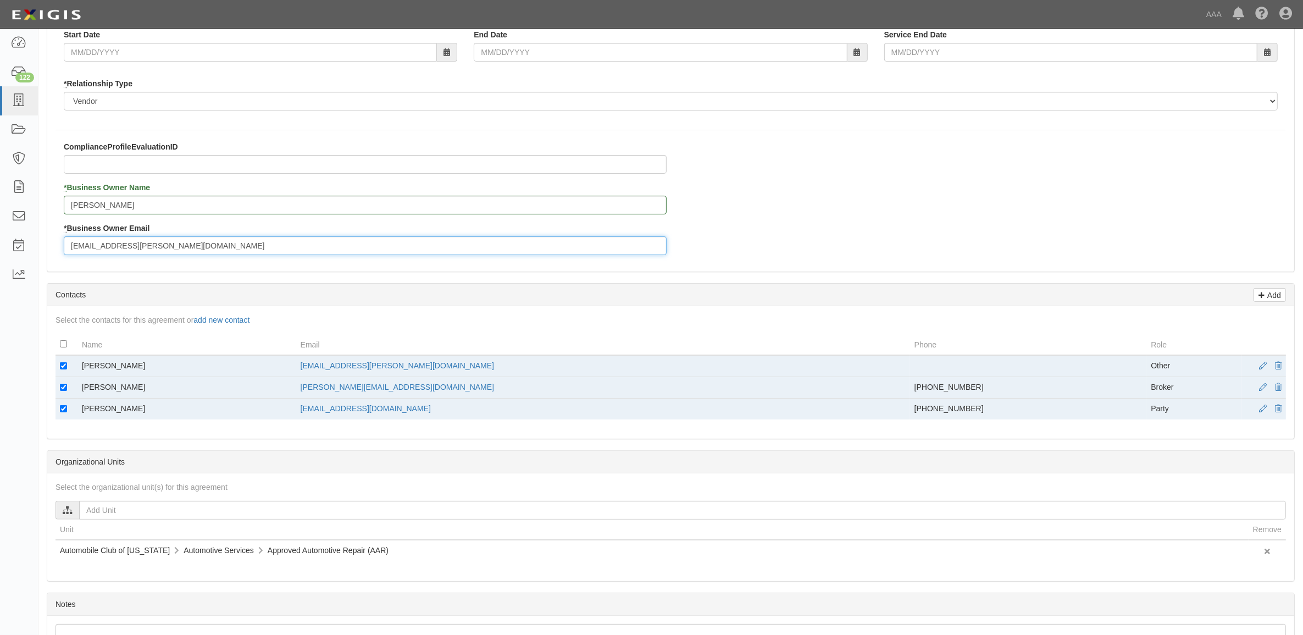
type input "flick.greg@ace.aaa.com"
click at [69, 369] on td at bounding box center [67, 366] width 22 height 22
click at [63, 364] on input "checkbox" at bounding box center [63, 365] width 7 height 7
checkbox input "false"
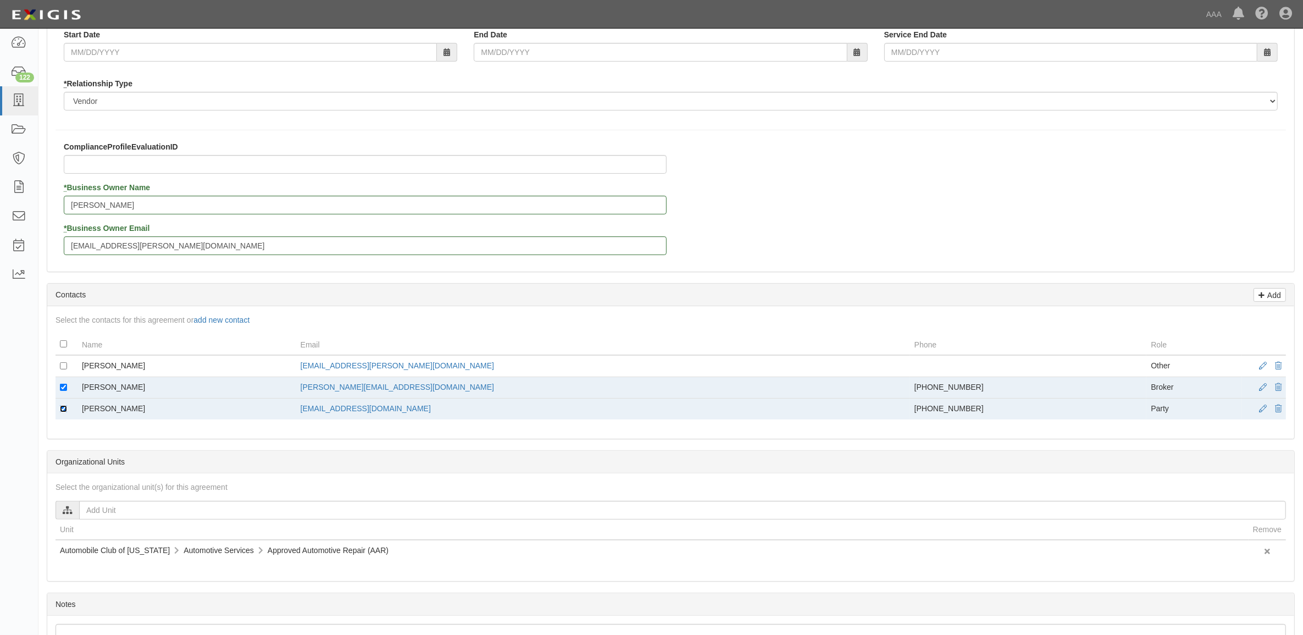
click at [63, 407] on input "checkbox" at bounding box center [63, 408] width 7 height 7
checkbox input "false"
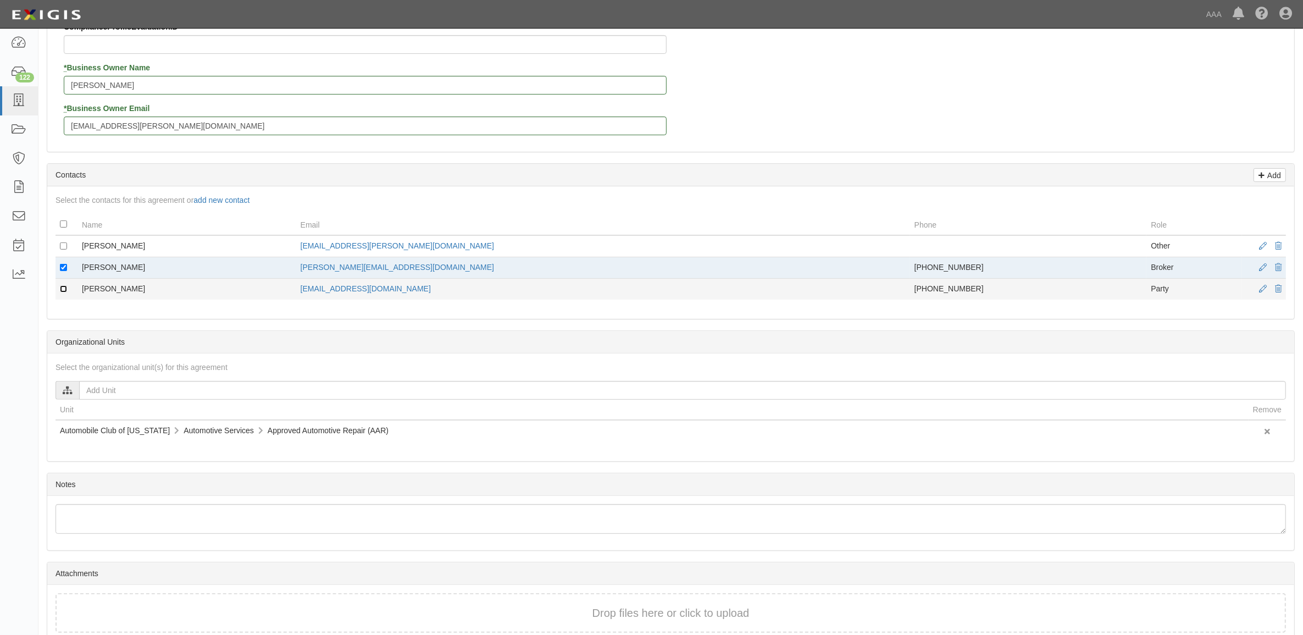
scroll to position [380, 0]
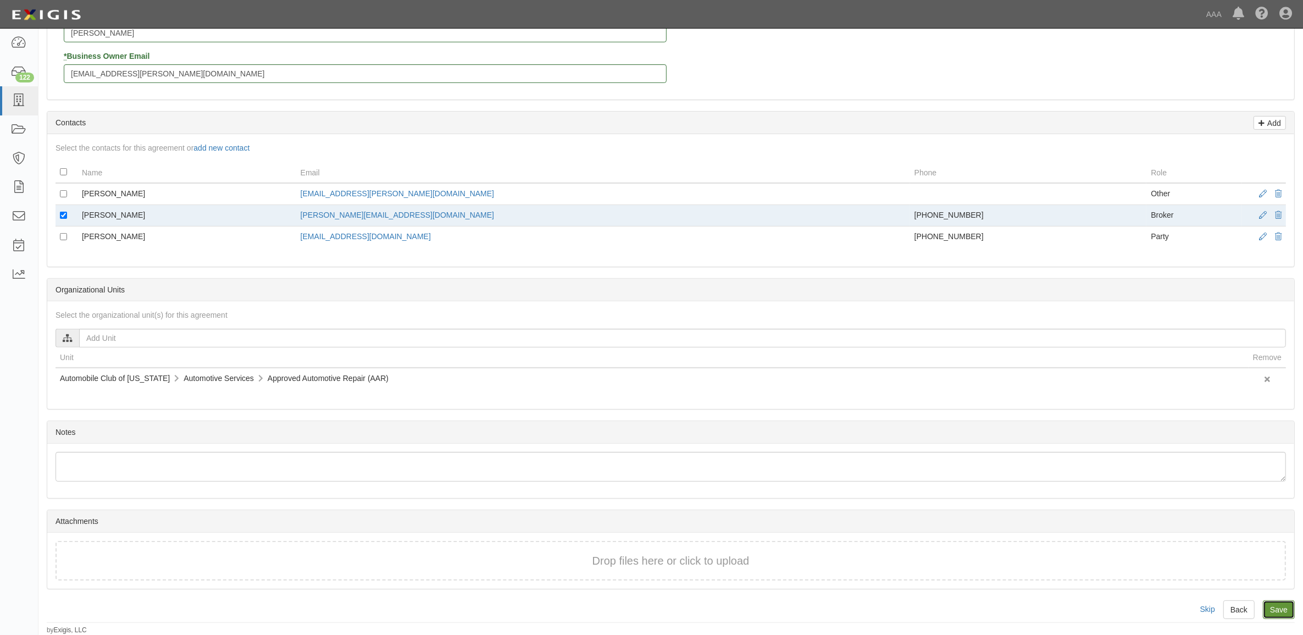
click at [1278, 608] on input "Save" at bounding box center [1279, 609] width 32 height 19
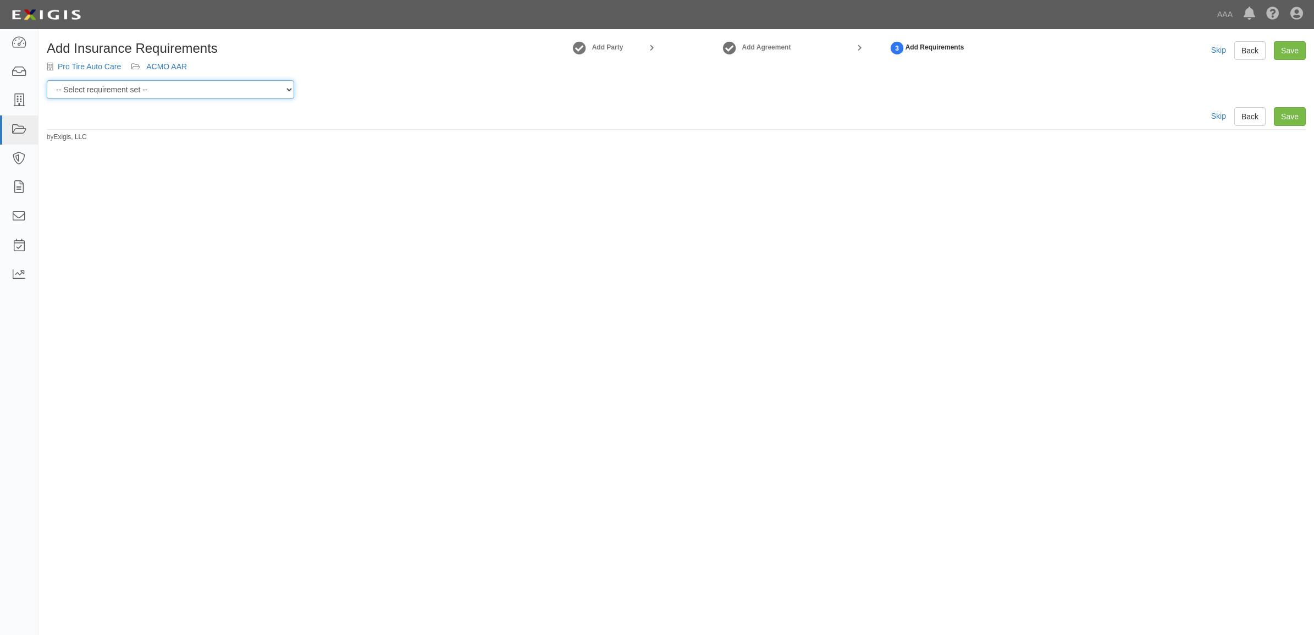
click at [209, 92] on select "-- Select requirement set -- AAA East Central AAR AAA East Central ERS AAA East…" at bounding box center [170, 89] width 247 height 19
select select "16709"
click at [47, 80] on select "-- Select requirement set -- AAA East Central AAR AAA East Central ERS AAA East…" at bounding box center [170, 89] width 247 height 19
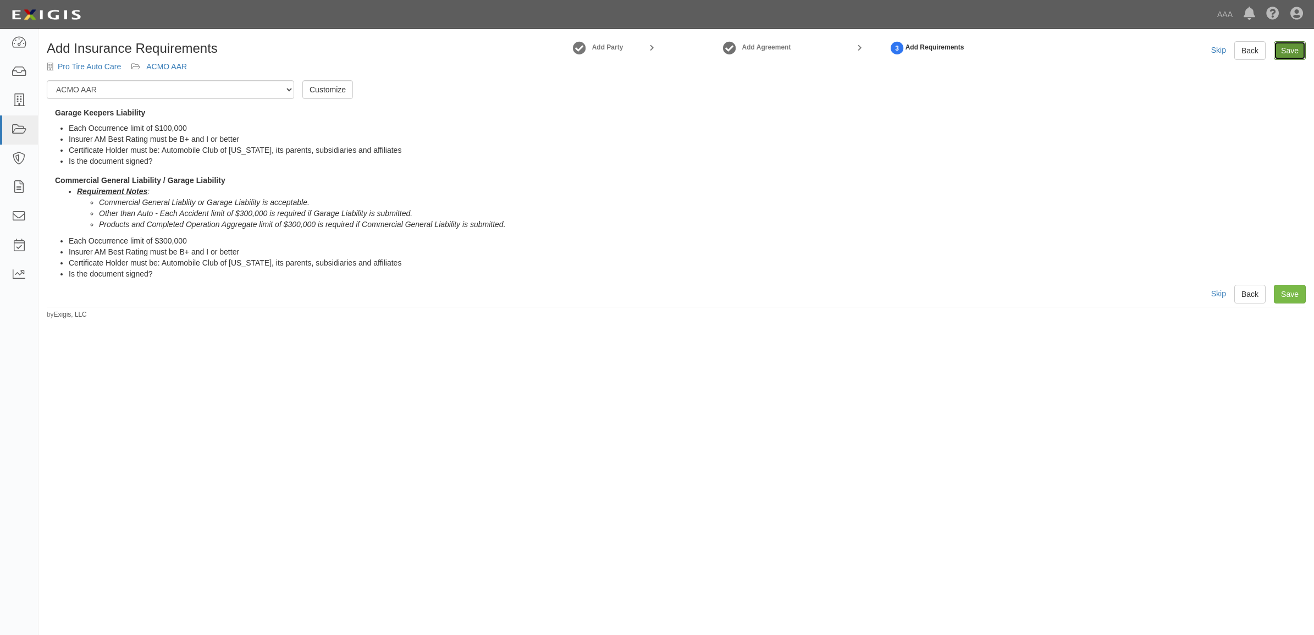
click at [1288, 51] on link "Save" at bounding box center [1289, 50] width 32 height 19
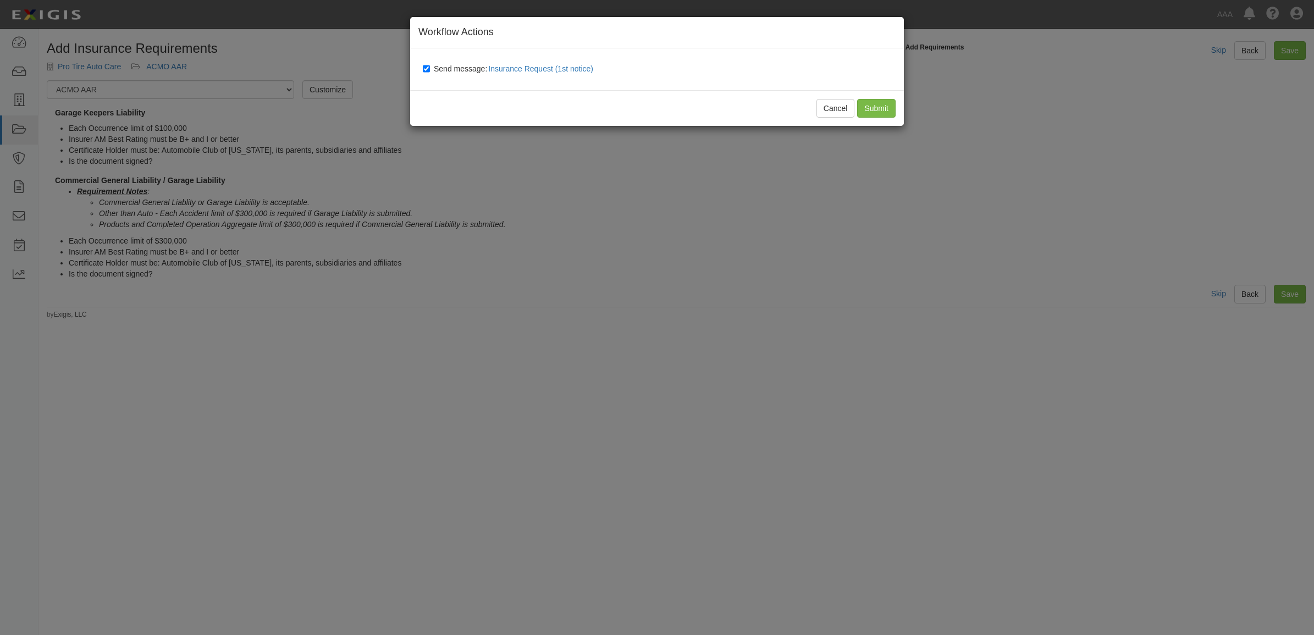
click at [446, 68] on span "Send message: Insurance Request (1st notice)" at bounding box center [516, 68] width 164 height 9
click at [430, 68] on input "Send message: Insurance Request (1st notice)" at bounding box center [426, 68] width 7 height 9
checkbox input "false"
click at [870, 105] on input "Submit" at bounding box center [876, 108] width 38 height 19
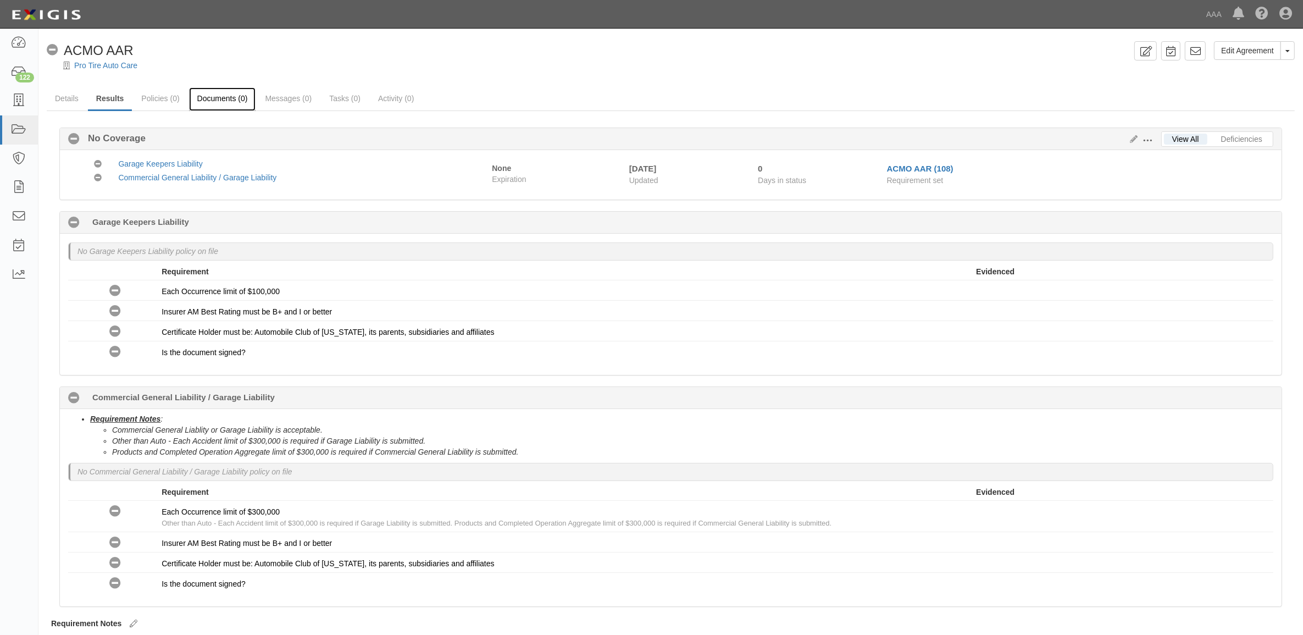
click at [218, 102] on link "Documents (0)" at bounding box center [222, 99] width 67 height 24
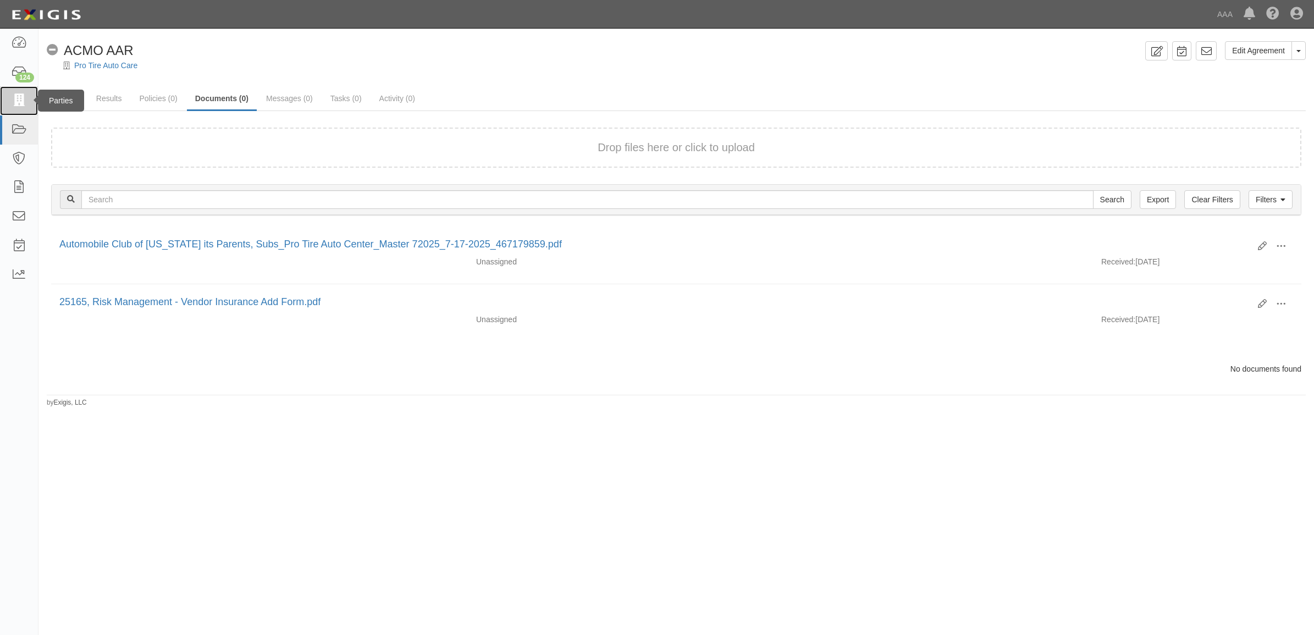
click at [26, 103] on link at bounding box center [19, 100] width 38 height 29
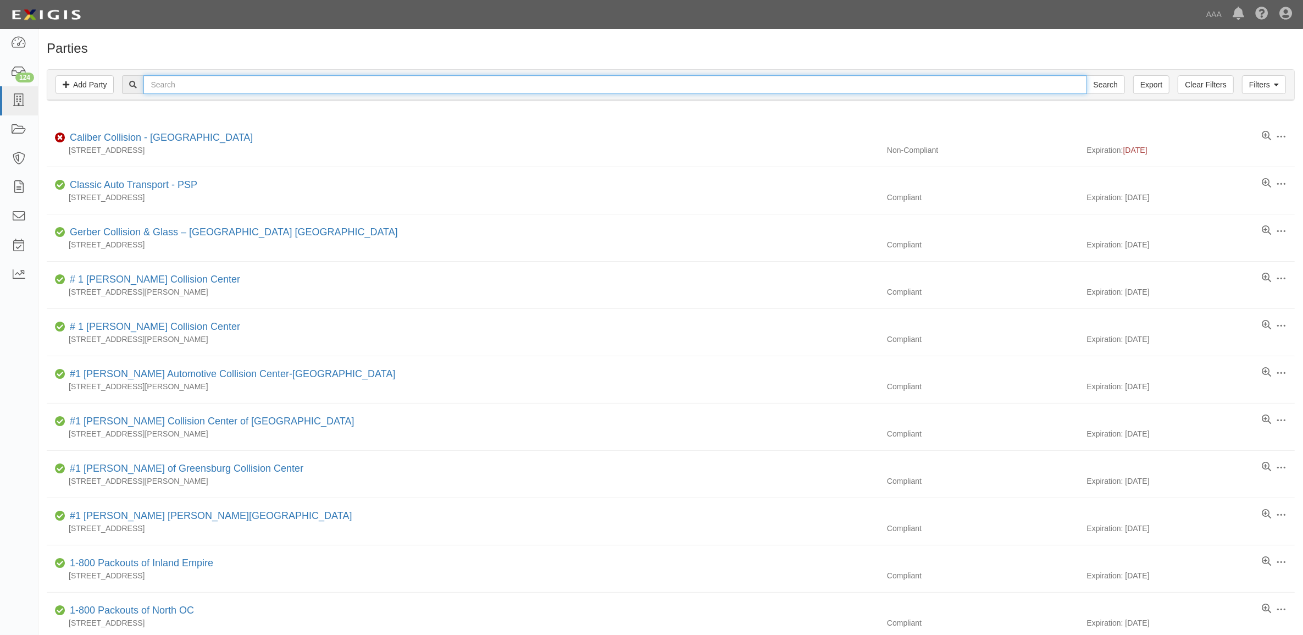
click at [527, 81] on input "text" at bounding box center [614, 84] width 943 height 19
type input "25227"
click at [1087, 75] on input "Search" at bounding box center [1106, 84] width 38 height 19
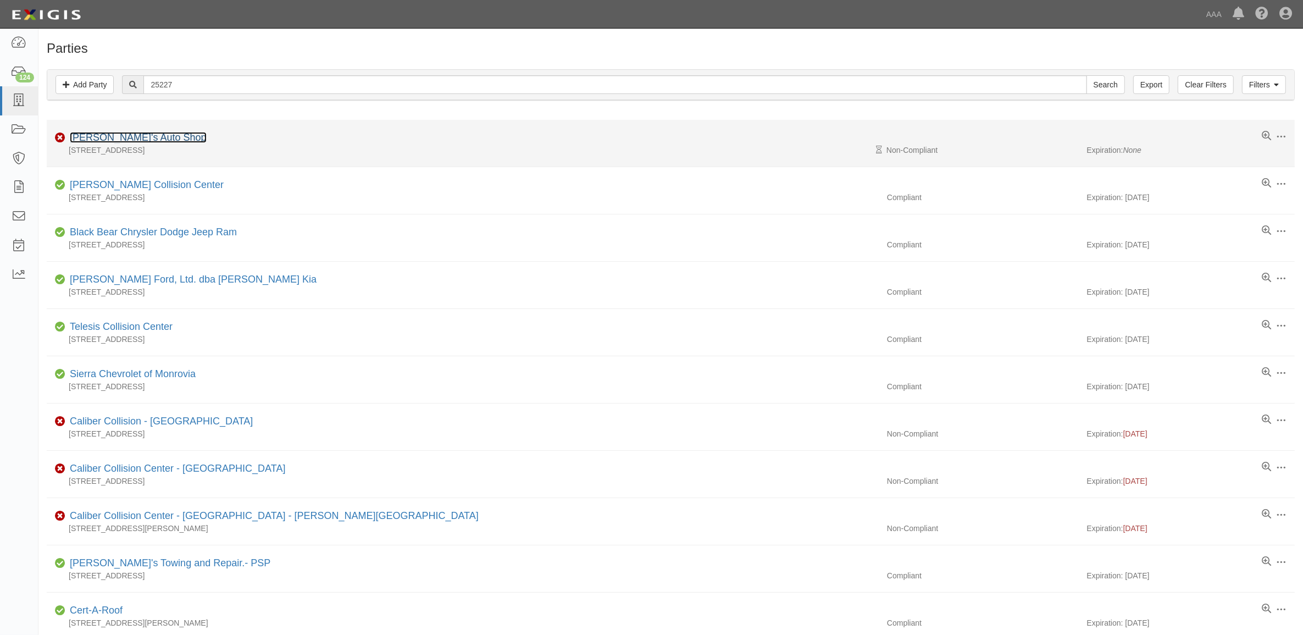
click at [91, 140] on link "[PERSON_NAME]'s Auto Shop" at bounding box center [138, 137] width 137 height 11
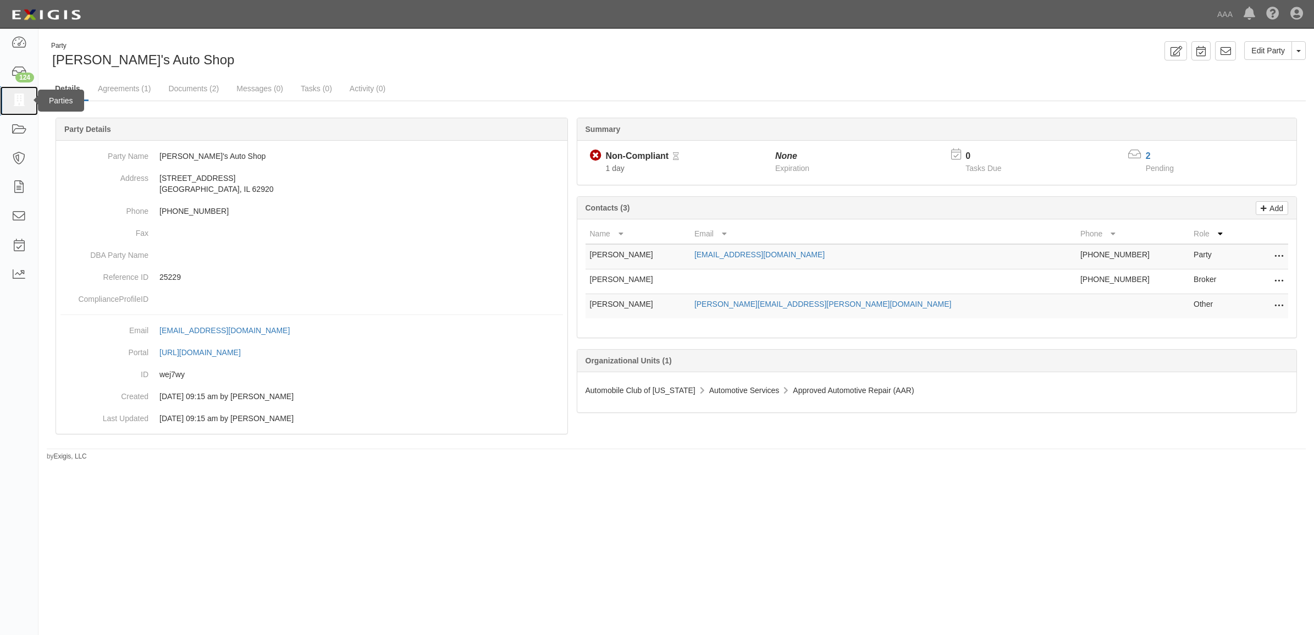
click at [20, 101] on icon at bounding box center [18, 101] width 15 height 13
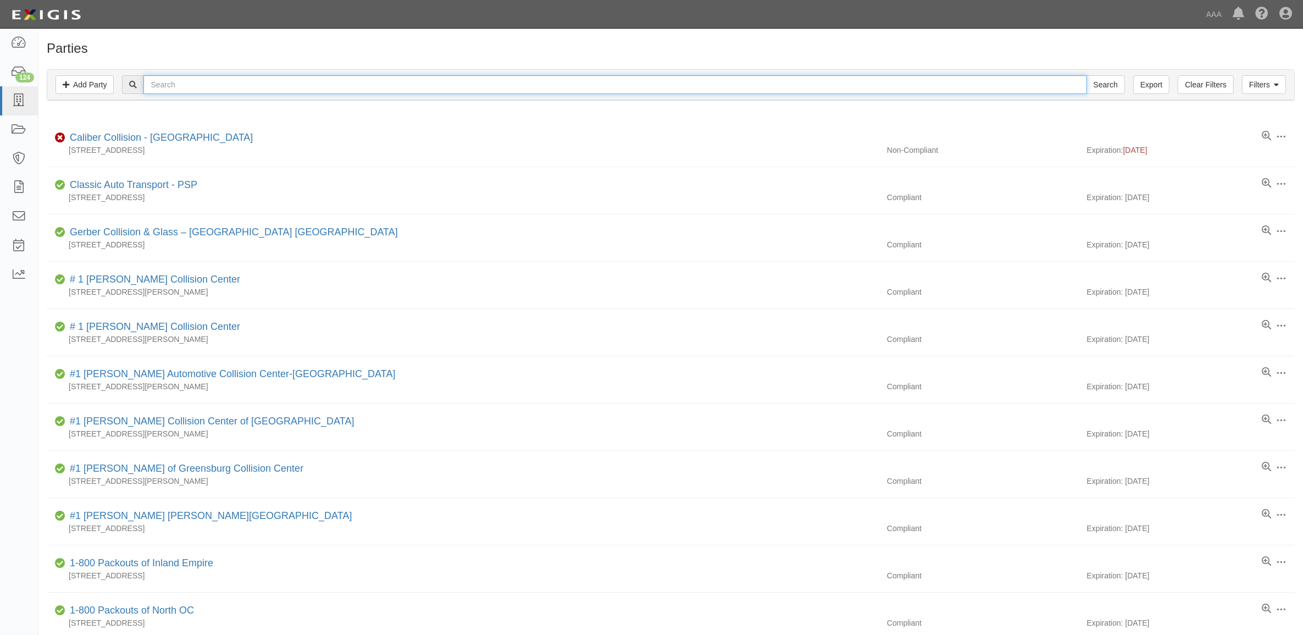
click at [235, 77] on input "text" at bounding box center [614, 84] width 943 height 19
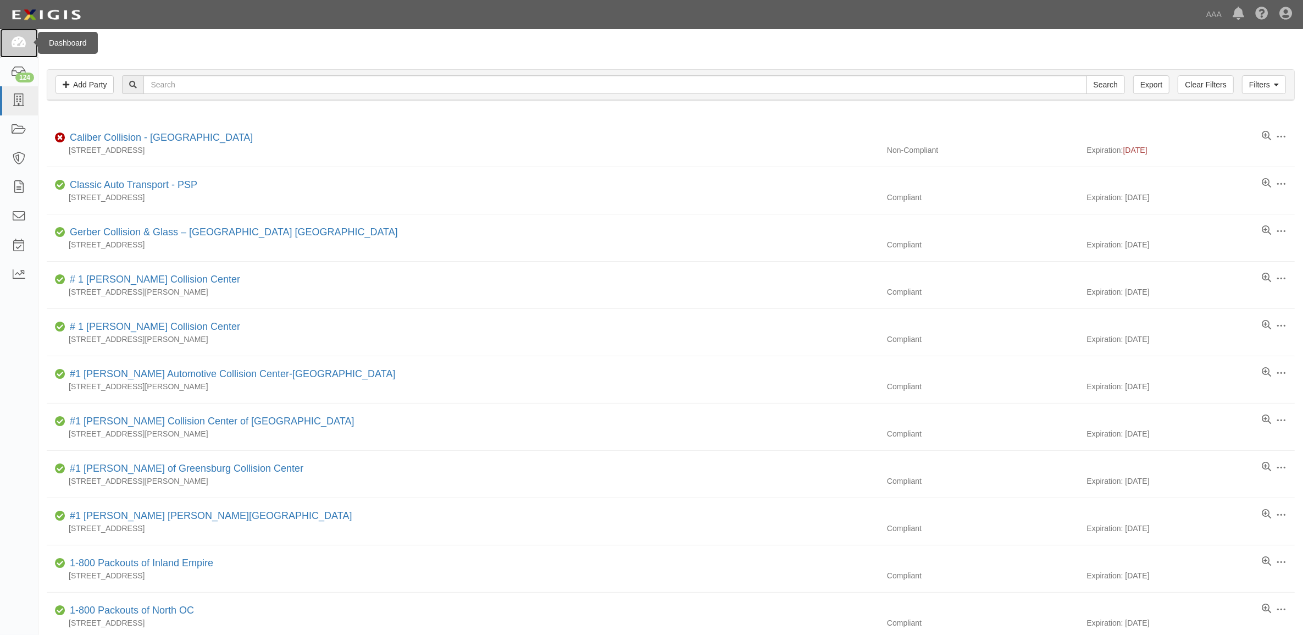
click at [29, 44] on link at bounding box center [19, 43] width 38 height 29
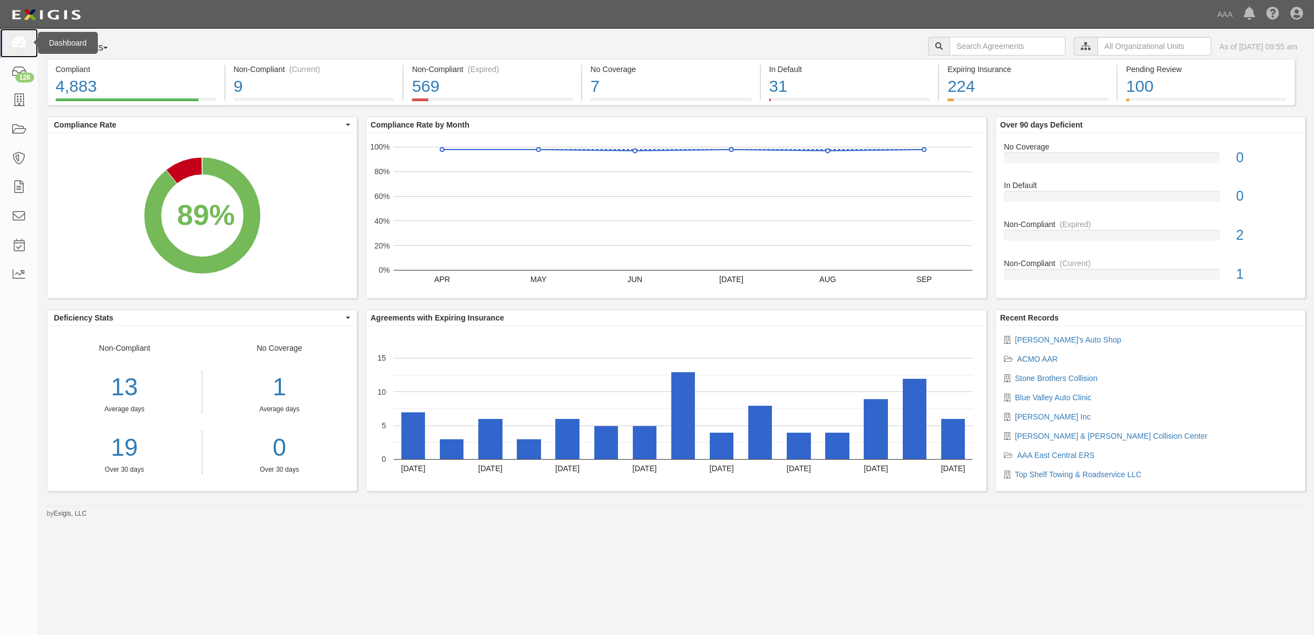
drag, startPoint x: 31, startPoint y: 47, endPoint x: 16, endPoint y: 54, distance: 16.5
click at [31, 47] on link at bounding box center [19, 43] width 38 height 29
click at [33, 48] on link at bounding box center [19, 43] width 38 height 29
